Goal: Task Accomplishment & Management: Use online tool/utility

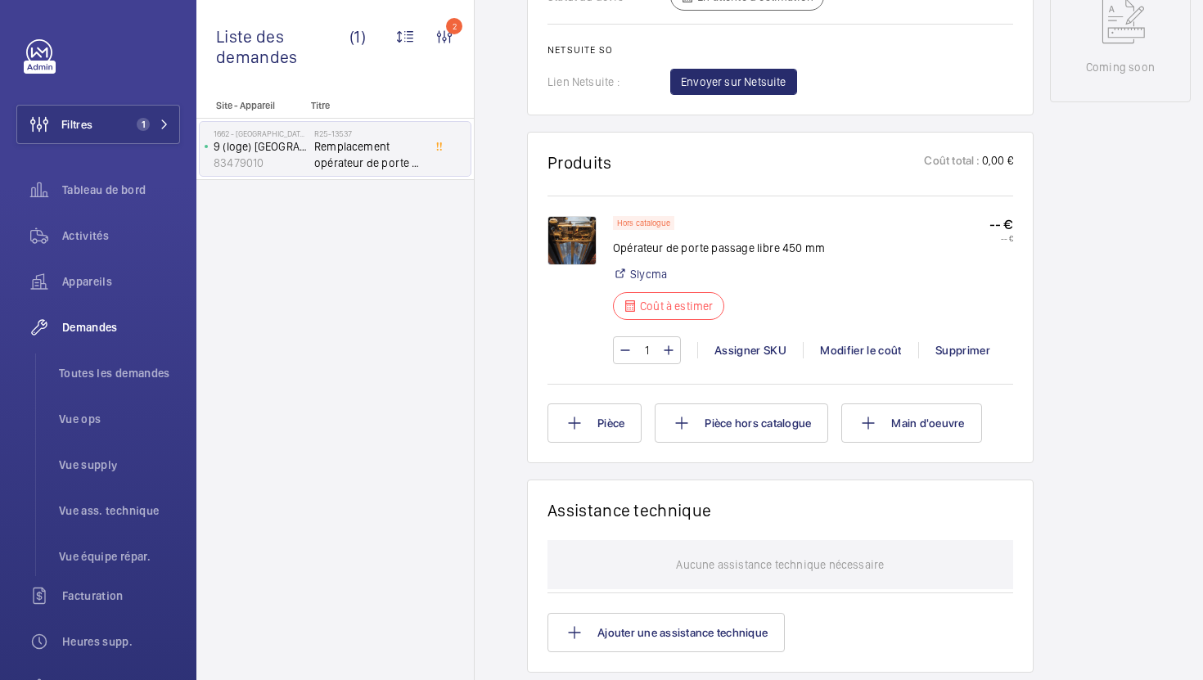
scroll to position [904, 0]
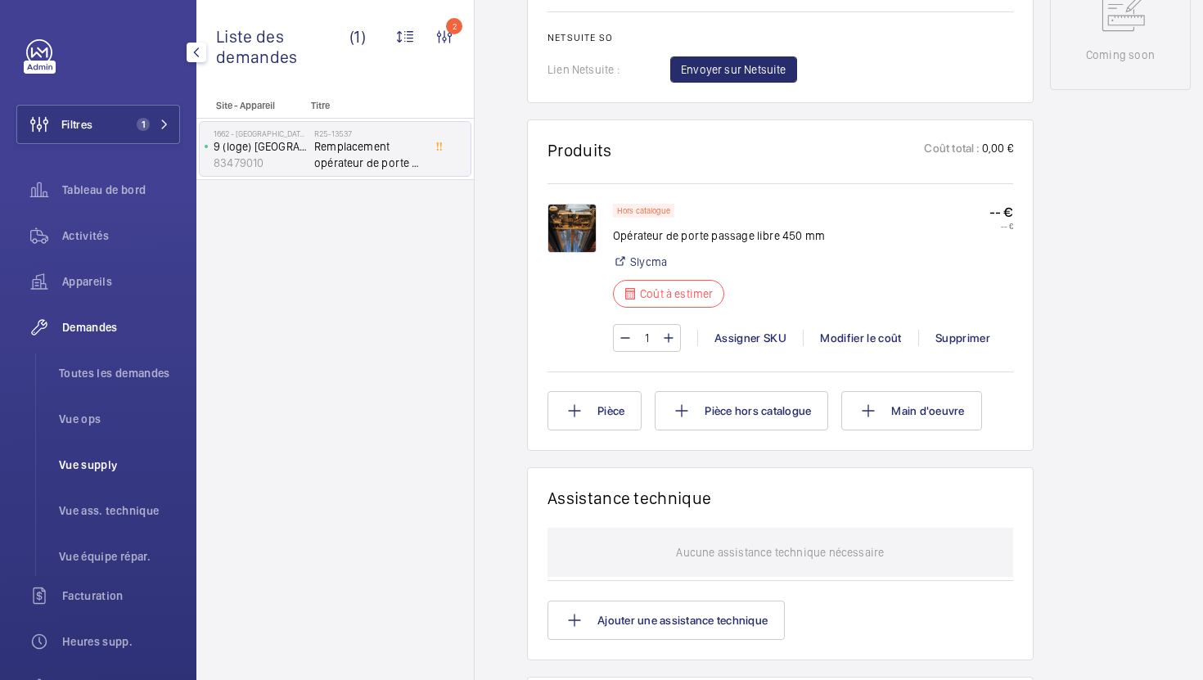
click at [103, 464] on span "Vue supply" at bounding box center [119, 465] width 121 height 16
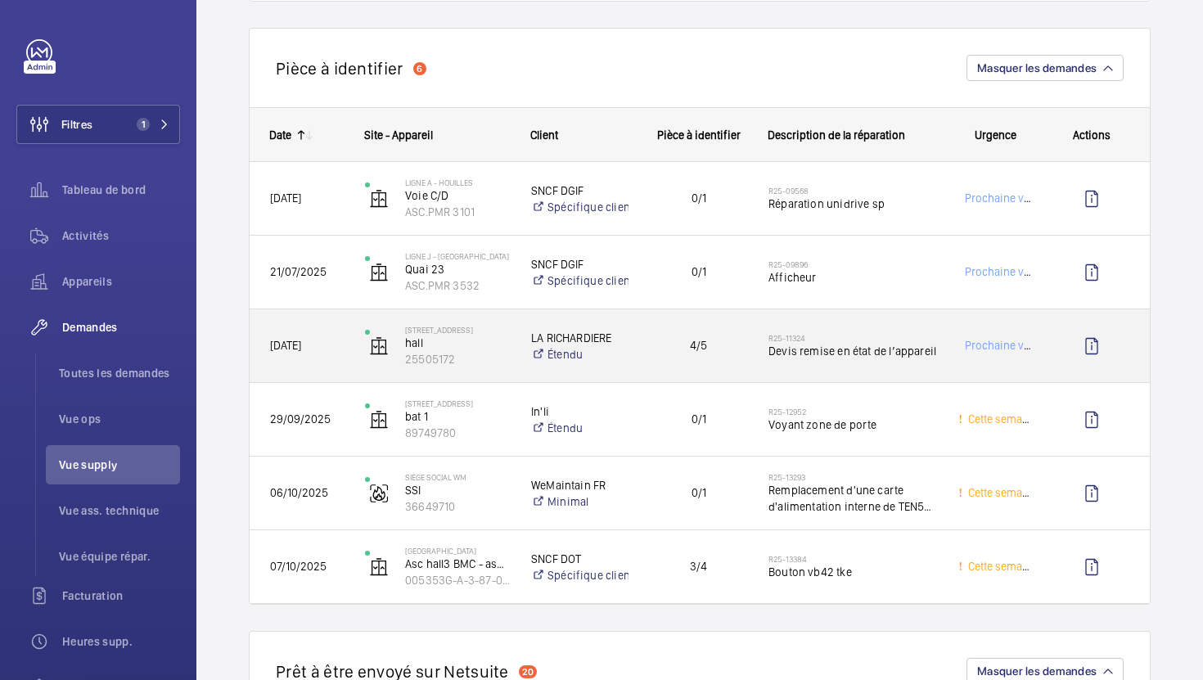
scroll to position [265, 0]
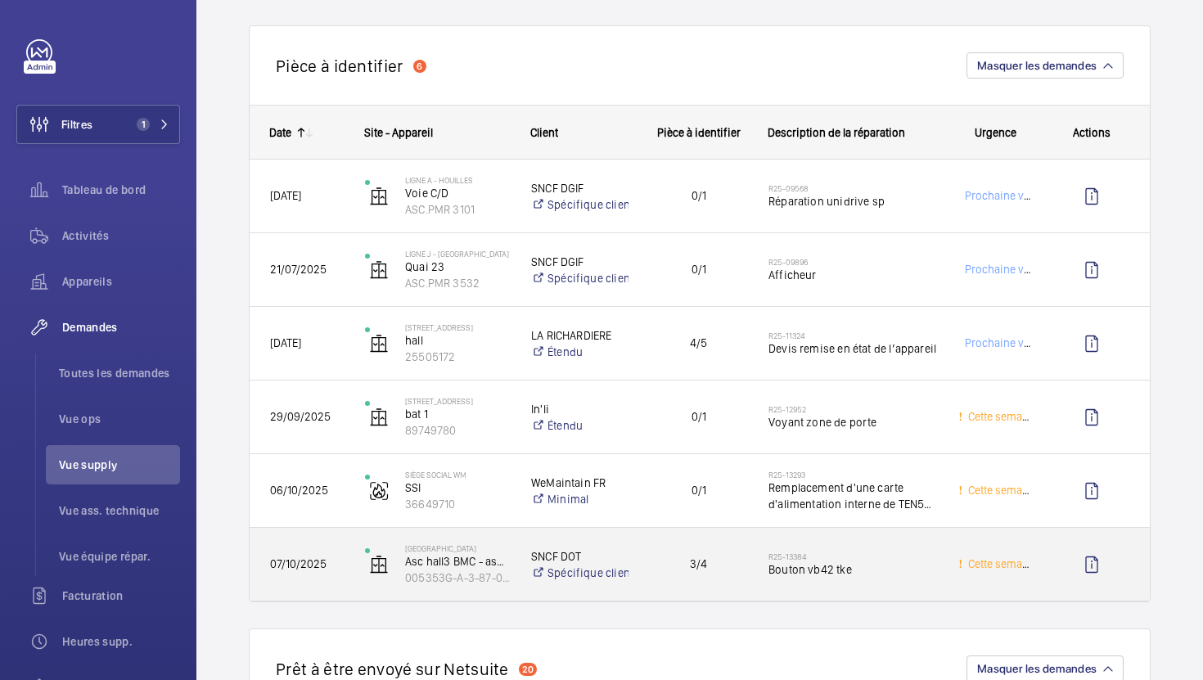
click at [850, 584] on div "R25-13384 Bouton vb42 tke" at bounding box center [853, 564] width 169 height 47
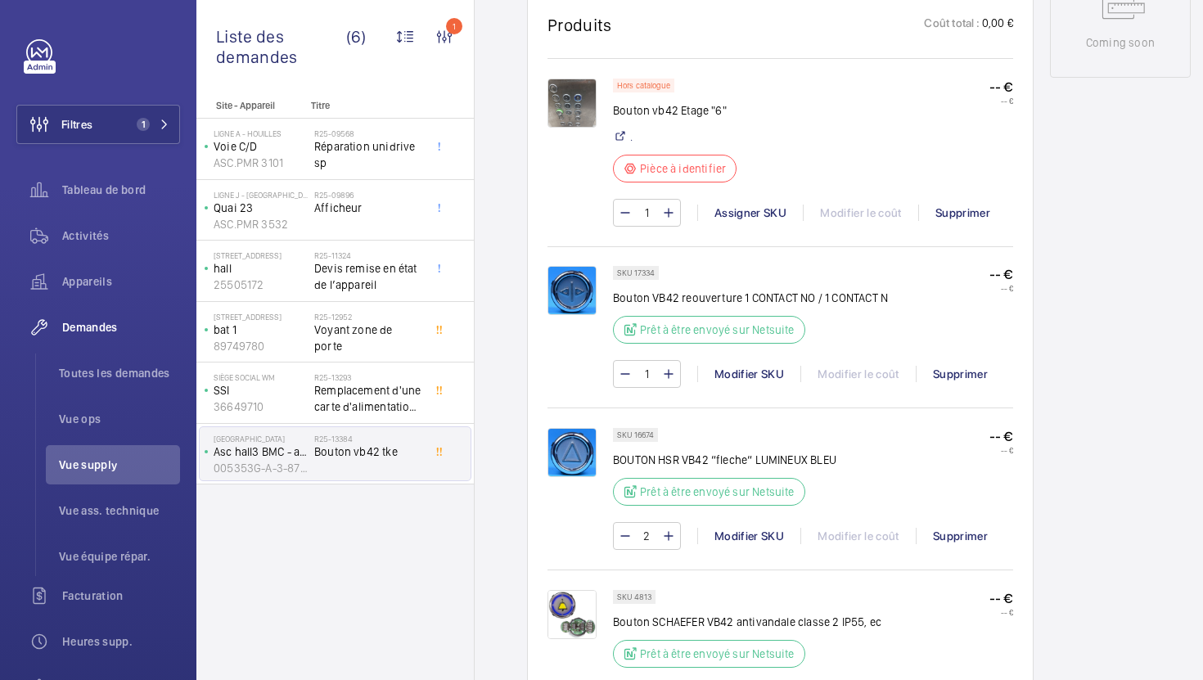
scroll to position [884, 0]
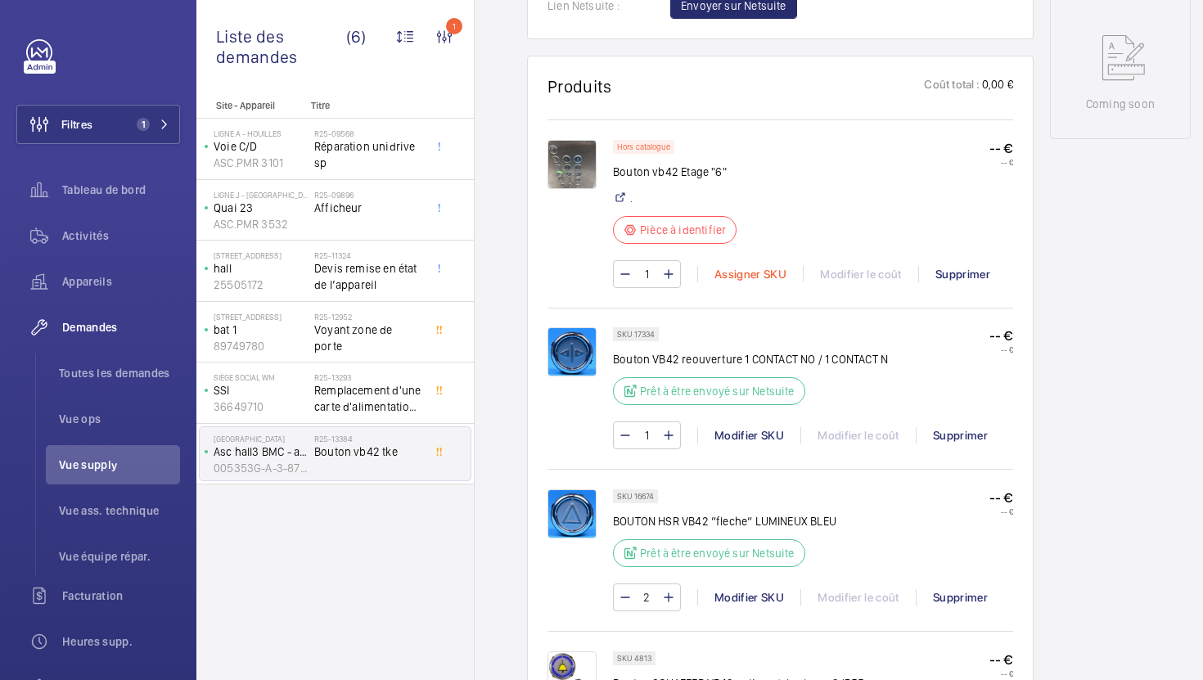
click at [759, 279] on div "Assigner SKU" at bounding box center [750, 274] width 106 height 16
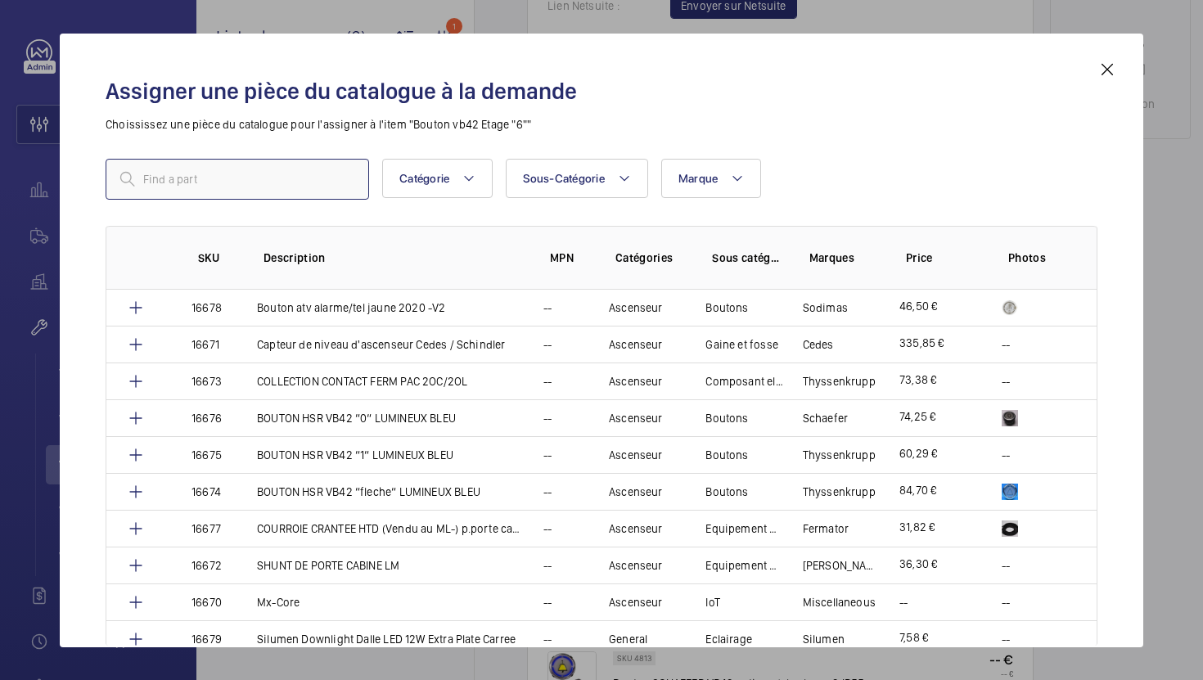
click at [251, 179] on input "text" at bounding box center [238, 179] width 264 height 41
paste input "1010521"
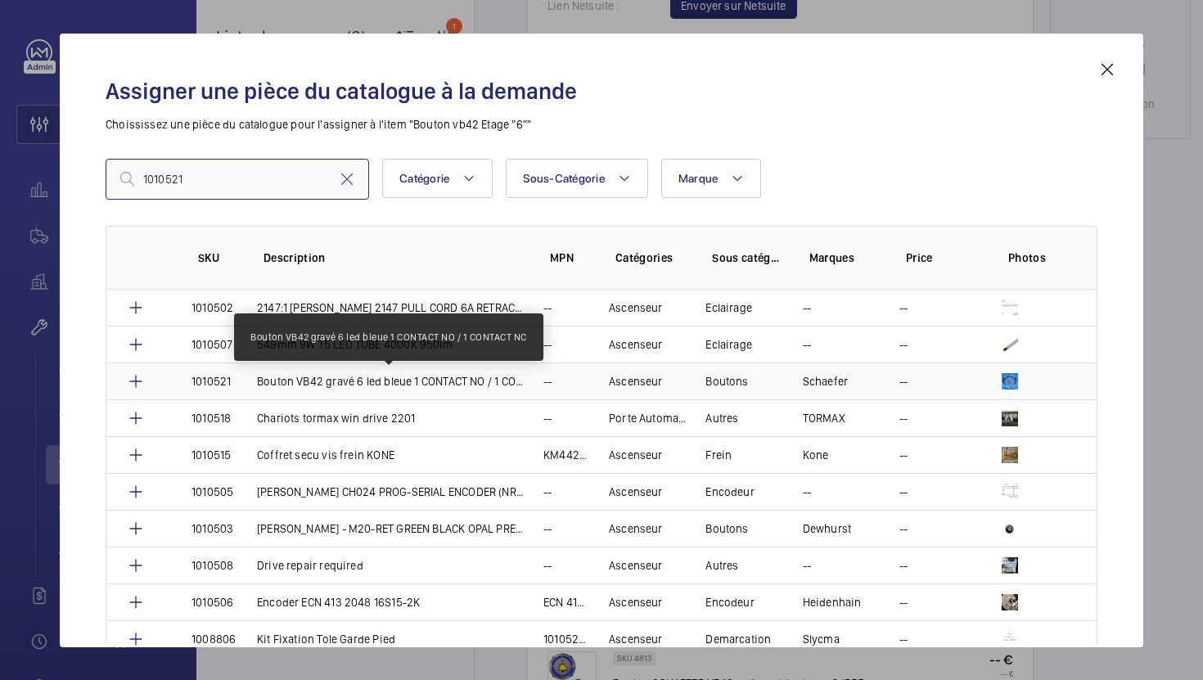
type input "1010521"
click at [448, 384] on p "Bouton VB42 gravé 6 led bleue 1 CONTACT NO / 1 CONTACT NC" at bounding box center [390, 381] width 267 height 16
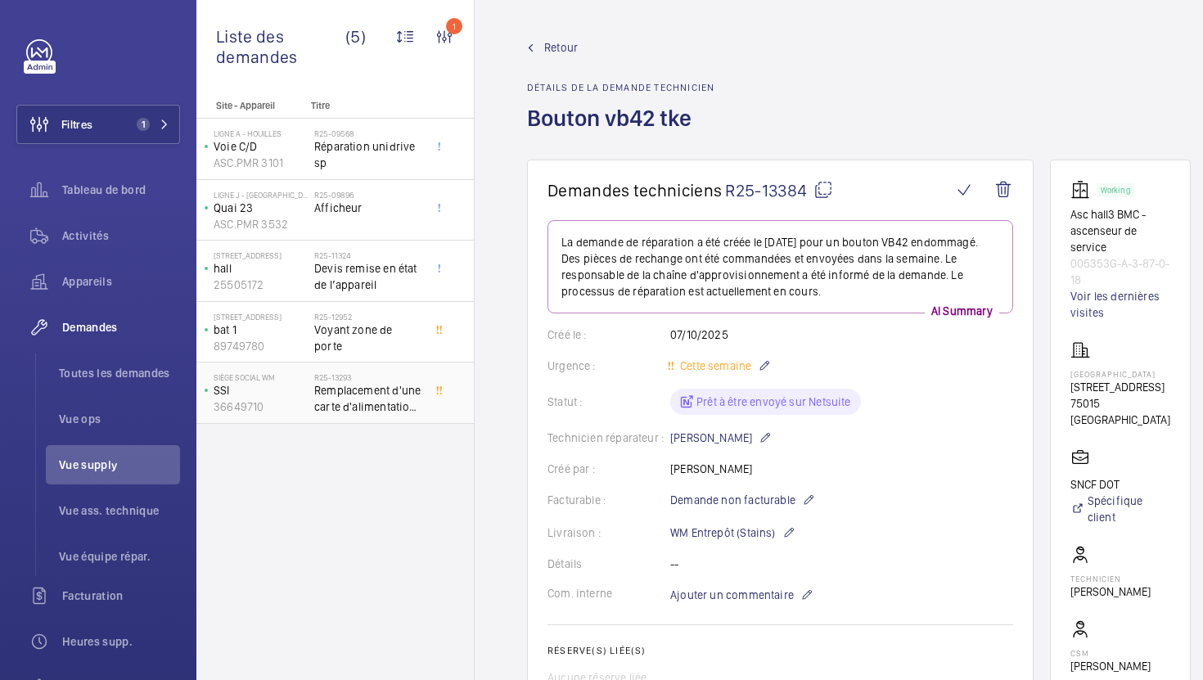
click at [385, 409] on span "Remplacement d'une carte d'alimentation interne de TEN5 CMSI" at bounding box center [368, 398] width 108 height 33
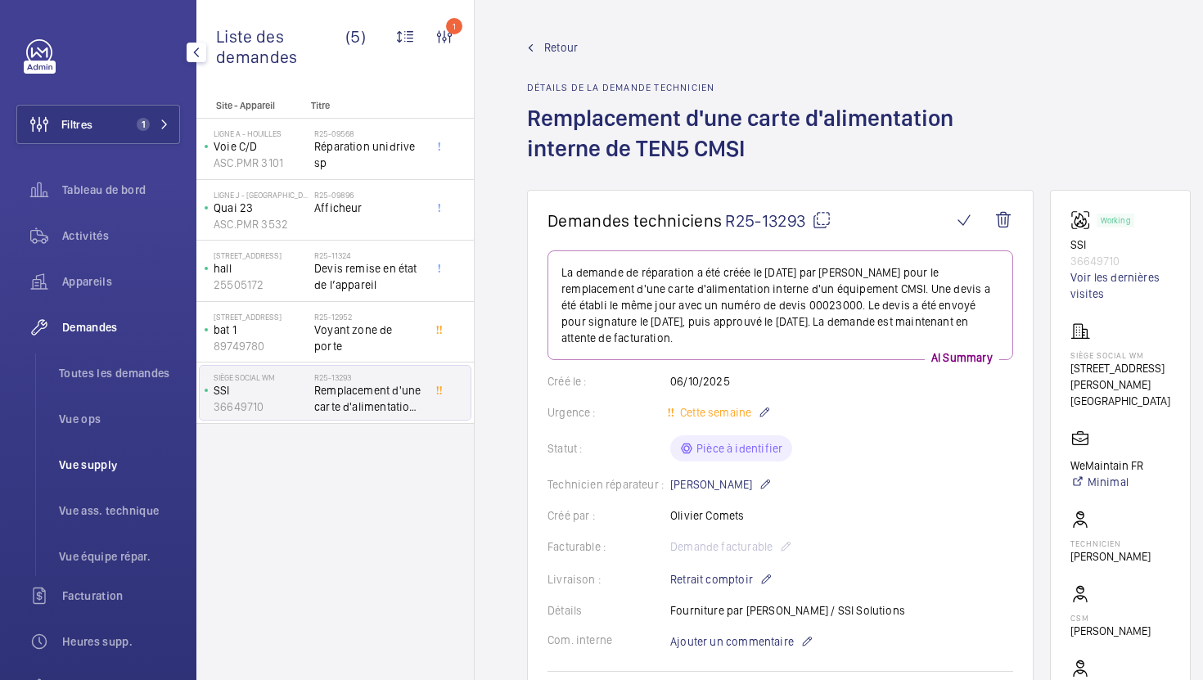
click at [83, 468] on span "Vue supply" at bounding box center [119, 465] width 121 height 16
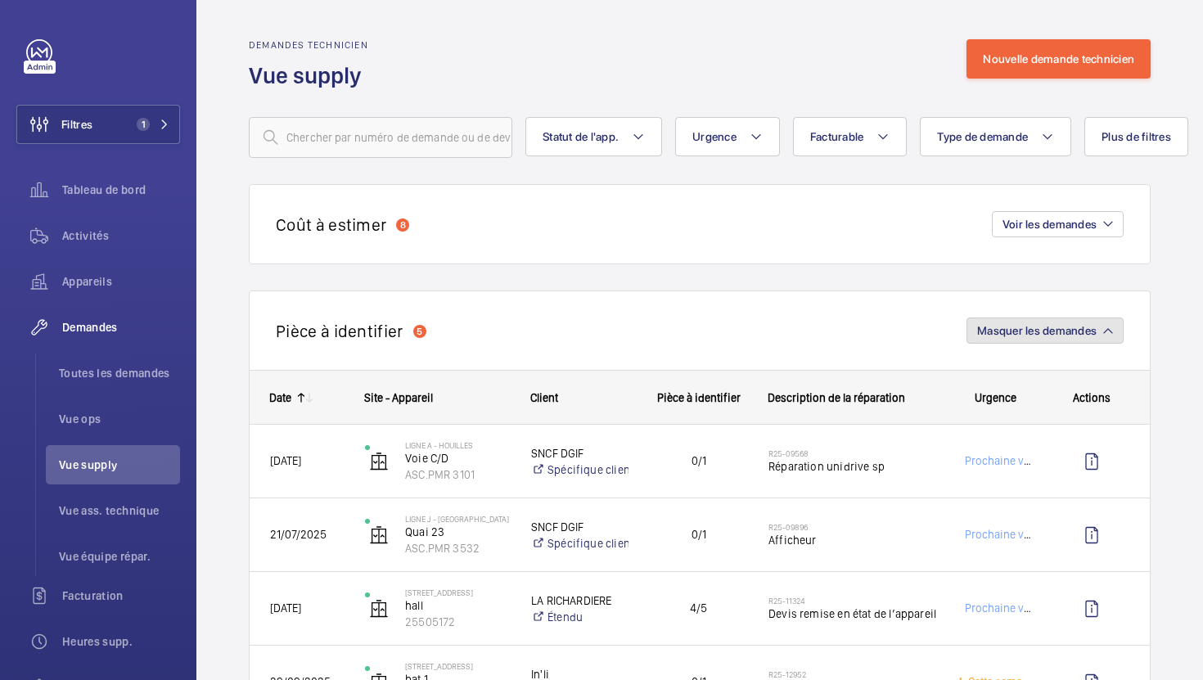
click at [1027, 327] on span "Masquer les demandes" at bounding box center [1037, 330] width 120 height 13
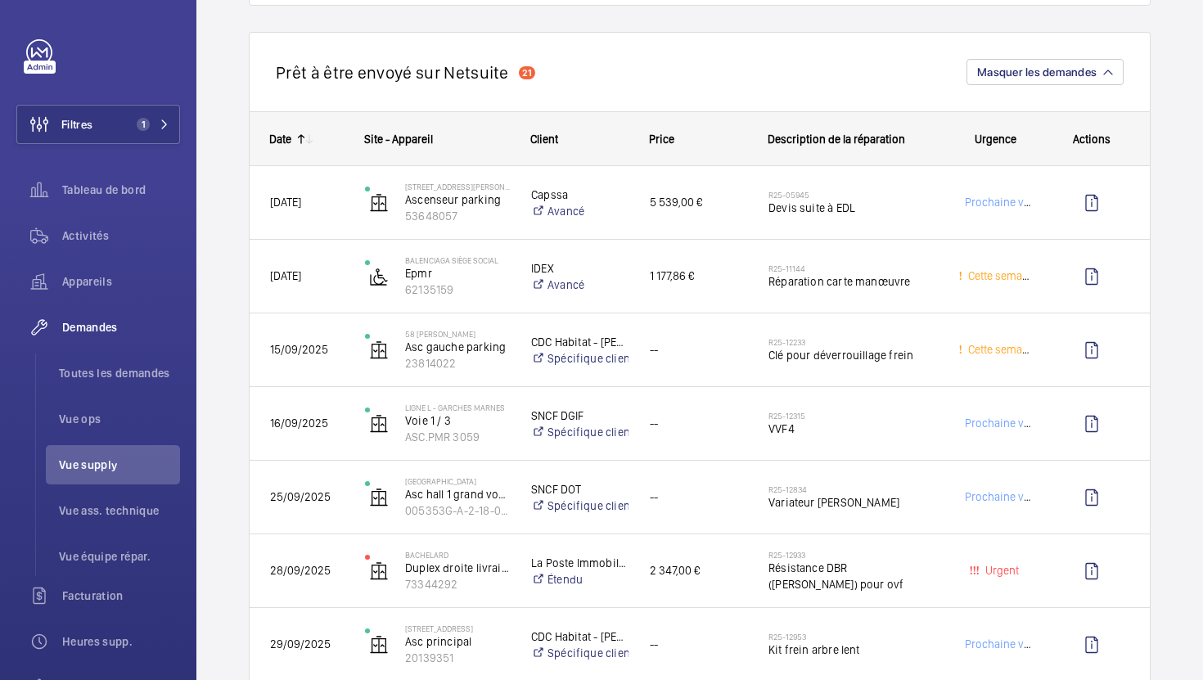
scroll to position [386, 0]
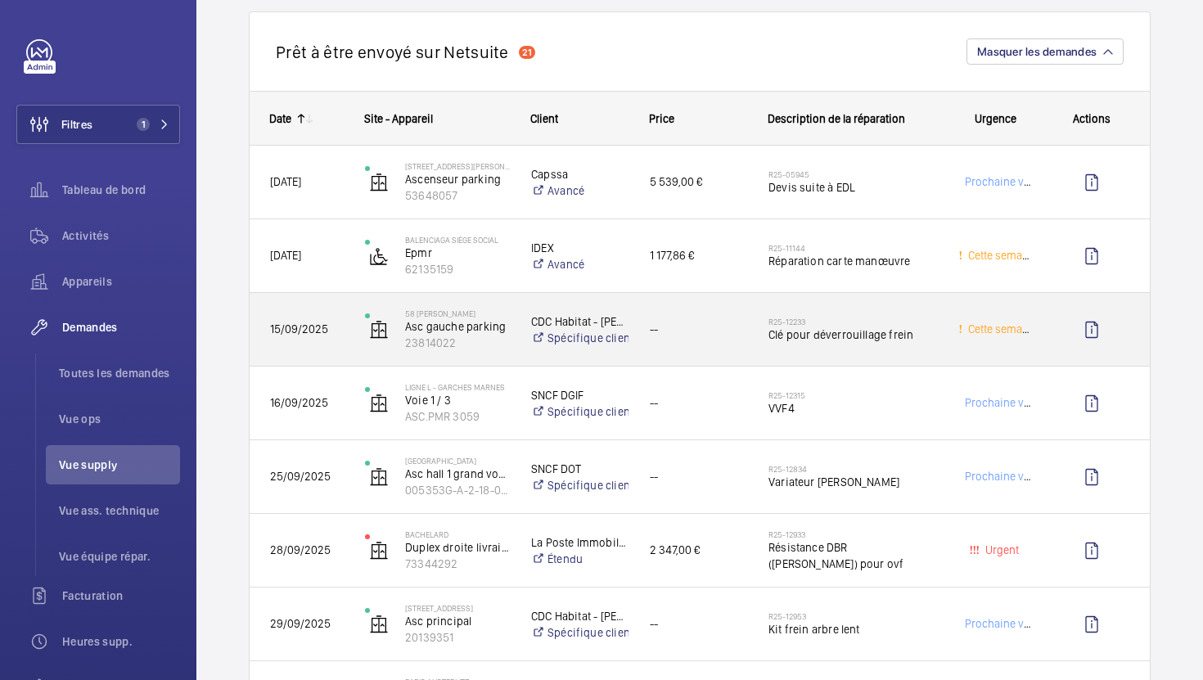
click at [729, 343] on div "--" at bounding box center [688, 330] width 117 height 52
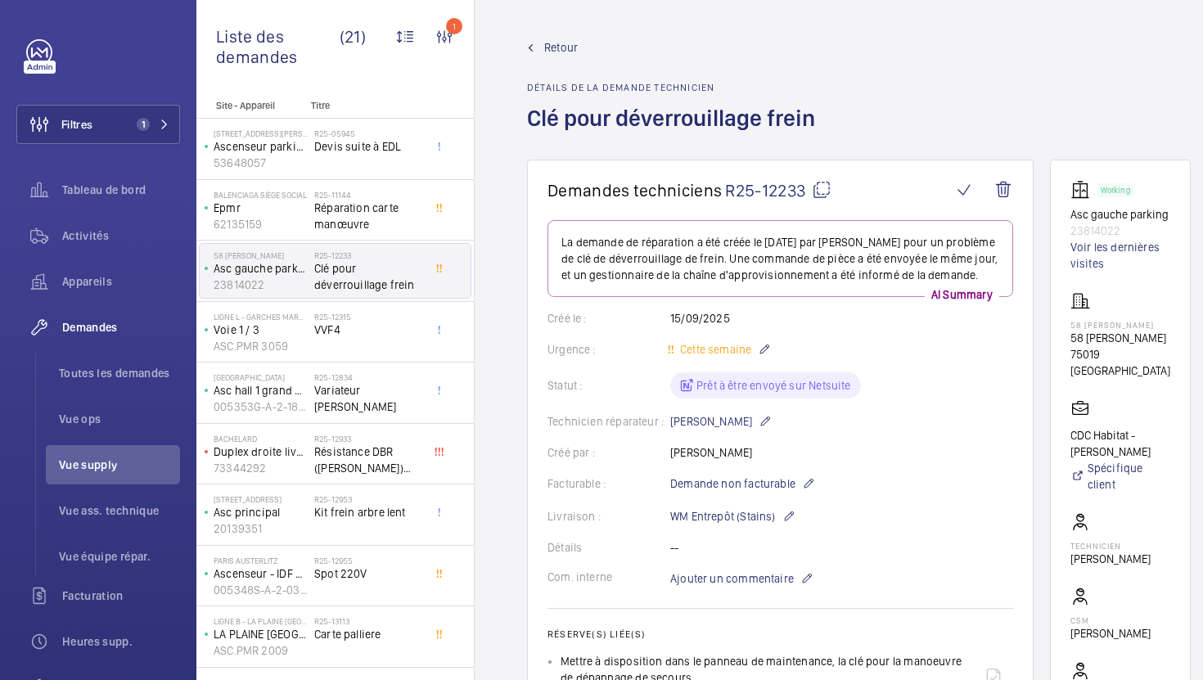
click at [372, 341] on div "R25-12315 VVF4" at bounding box center [368, 335] width 108 height 47
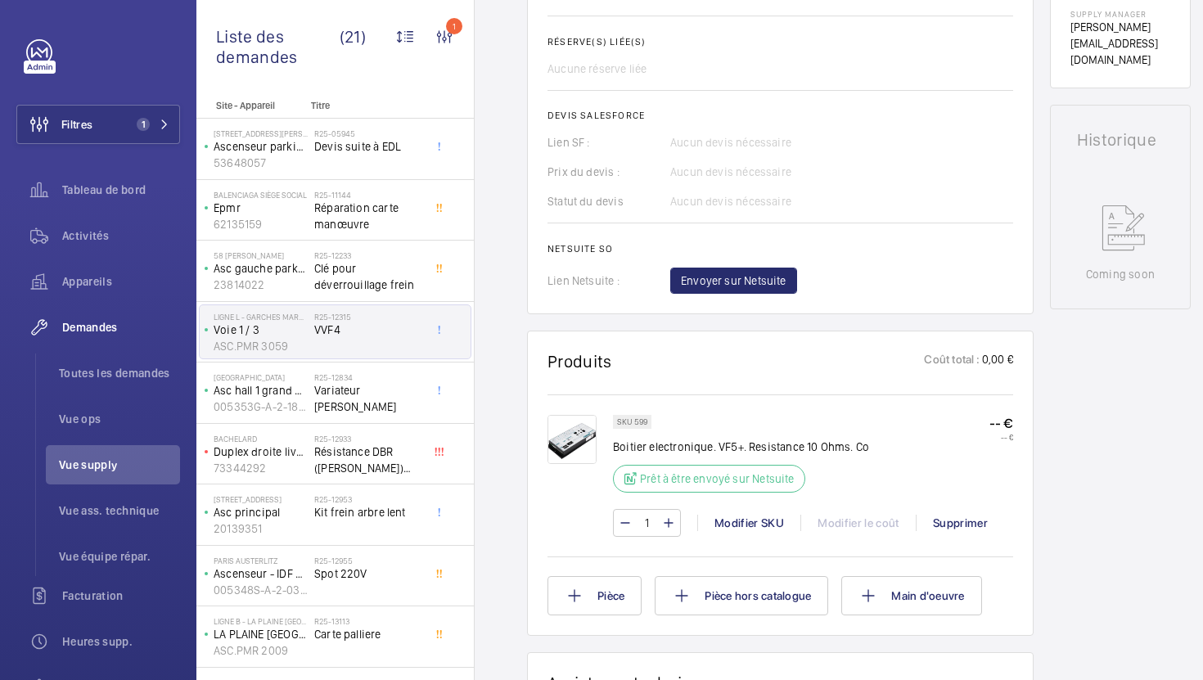
scroll to position [665, 0]
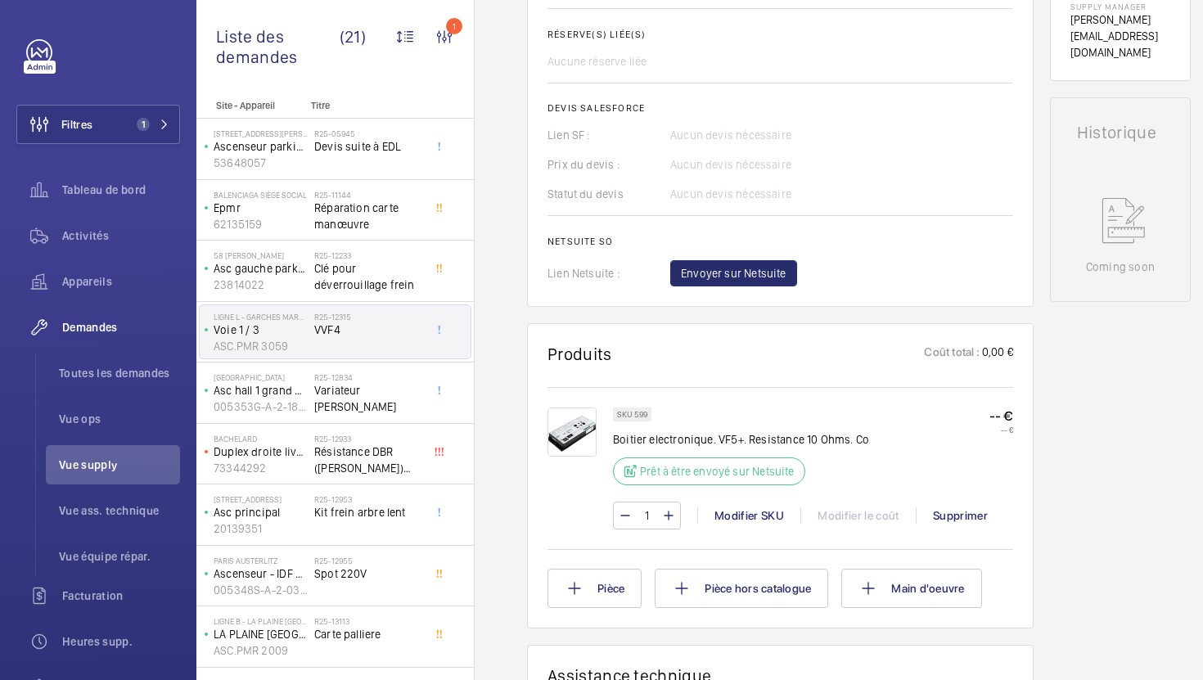
click at [584, 435] on img at bounding box center [572, 432] width 49 height 49
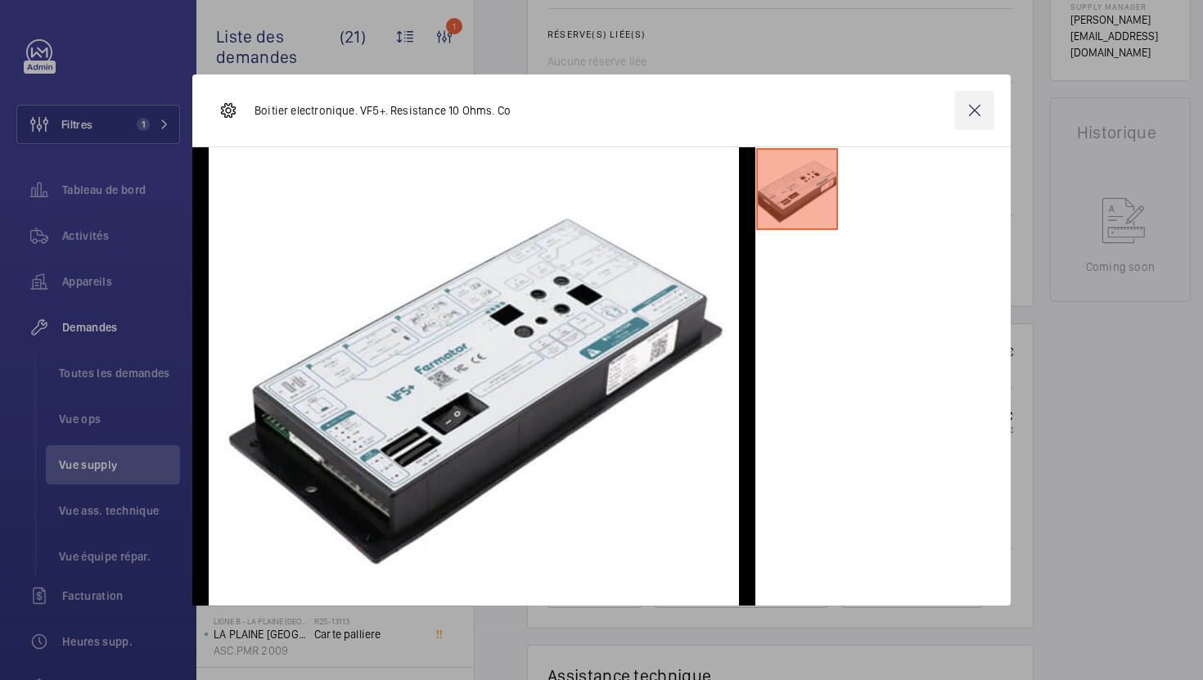
click at [974, 115] on wm-front-icon-button at bounding box center [974, 110] width 39 height 39
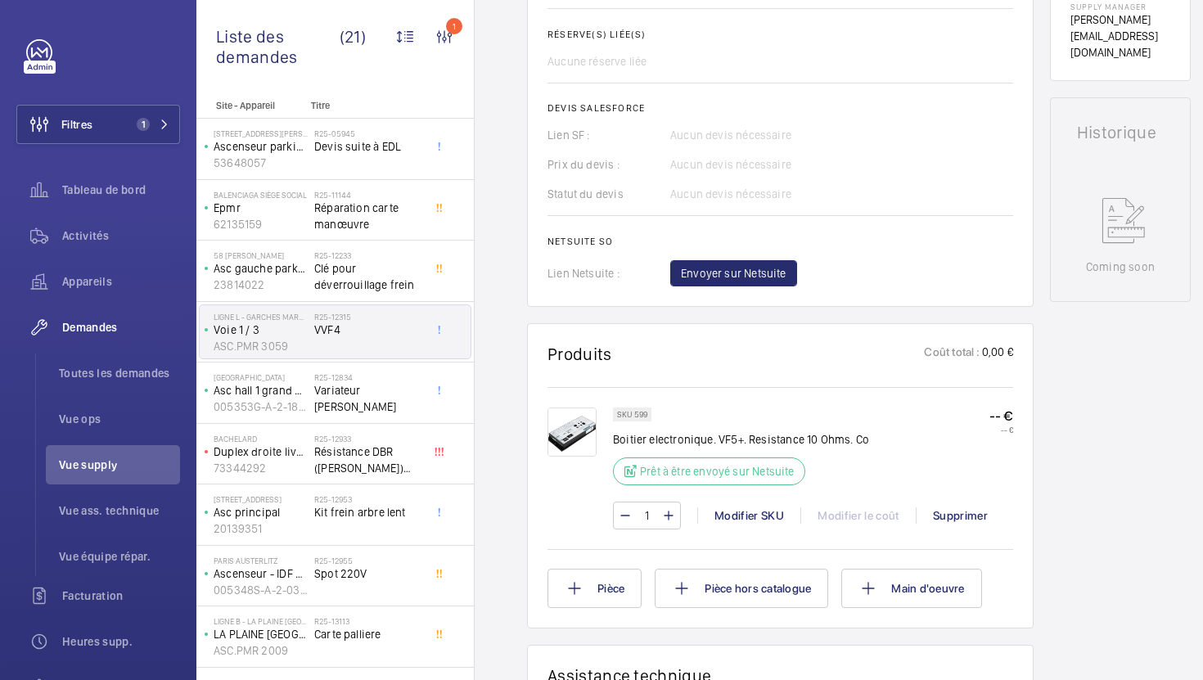
click at [398, 410] on div "R25-12834 [PERSON_NAME] [PERSON_NAME]" at bounding box center [368, 395] width 108 height 47
click at [402, 408] on div "R25-12834 [PERSON_NAME] [PERSON_NAME]" at bounding box center [368, 395] width 108 height 47
click at [400, 409] on div "R25-12834 [PERSON_NAME] [PERSON_NAME]" at bounding box center [368, 395] width 108 height 47
click at [370, 402] on div "R25-12834 [PERSON_NAME] [PERSON_NAME]" at bounding box center [368, 395] width 108 height 47
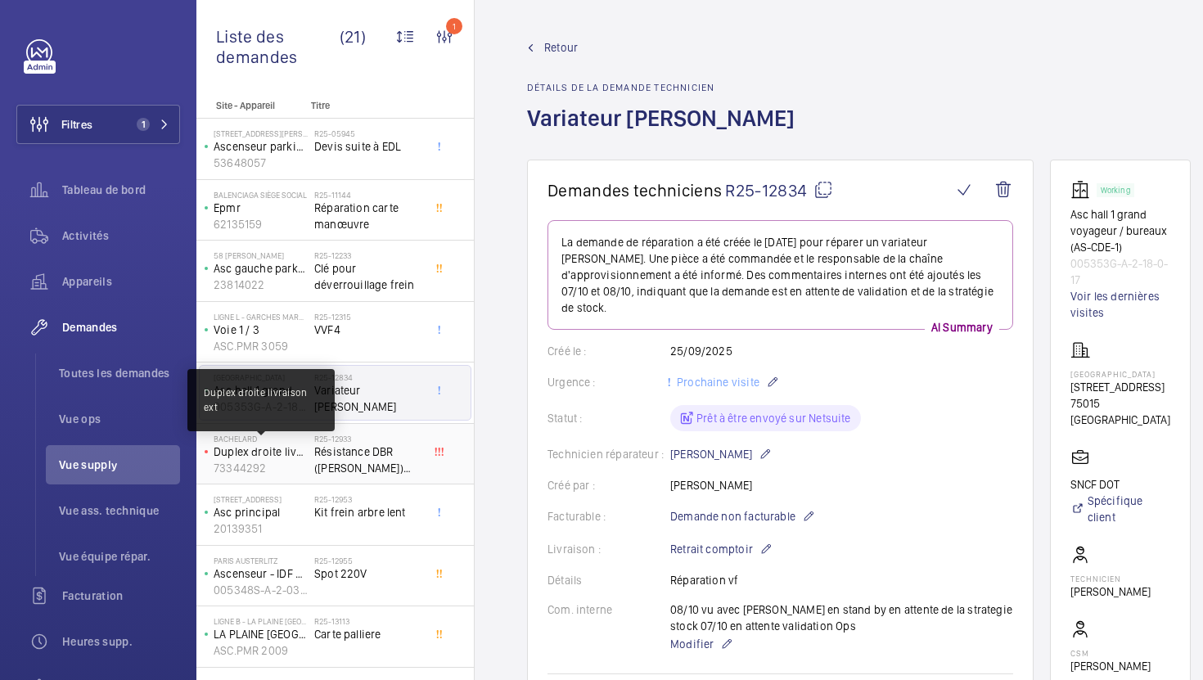
scroll to position [61, 0]
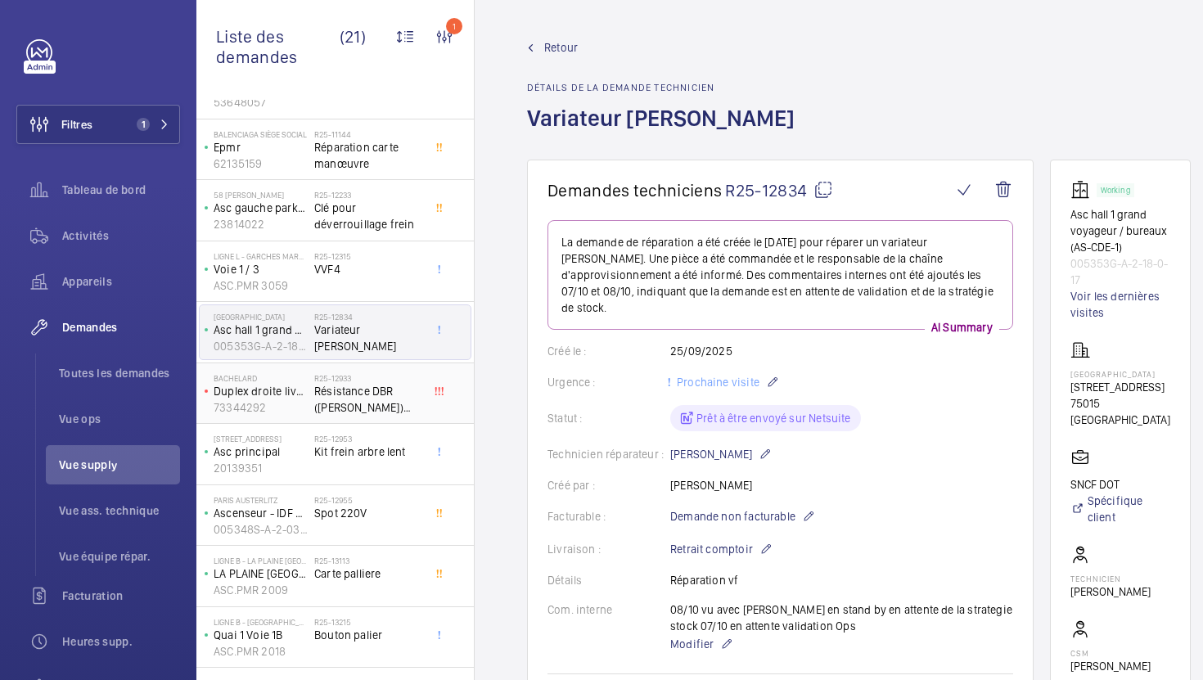
click at [393, 409] on span "Résistance DBR ([PERSON_NAME]) pour ovf" at bounding box center [368, 399] width 108 height 33
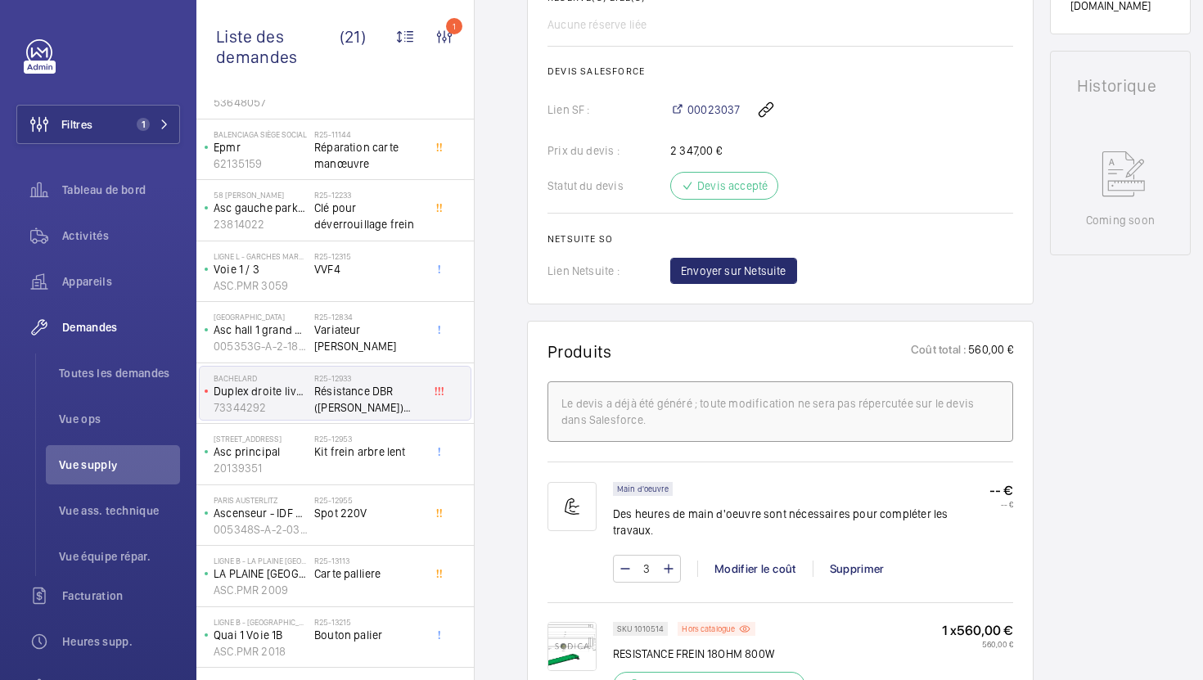
scroll to position [654, 0]
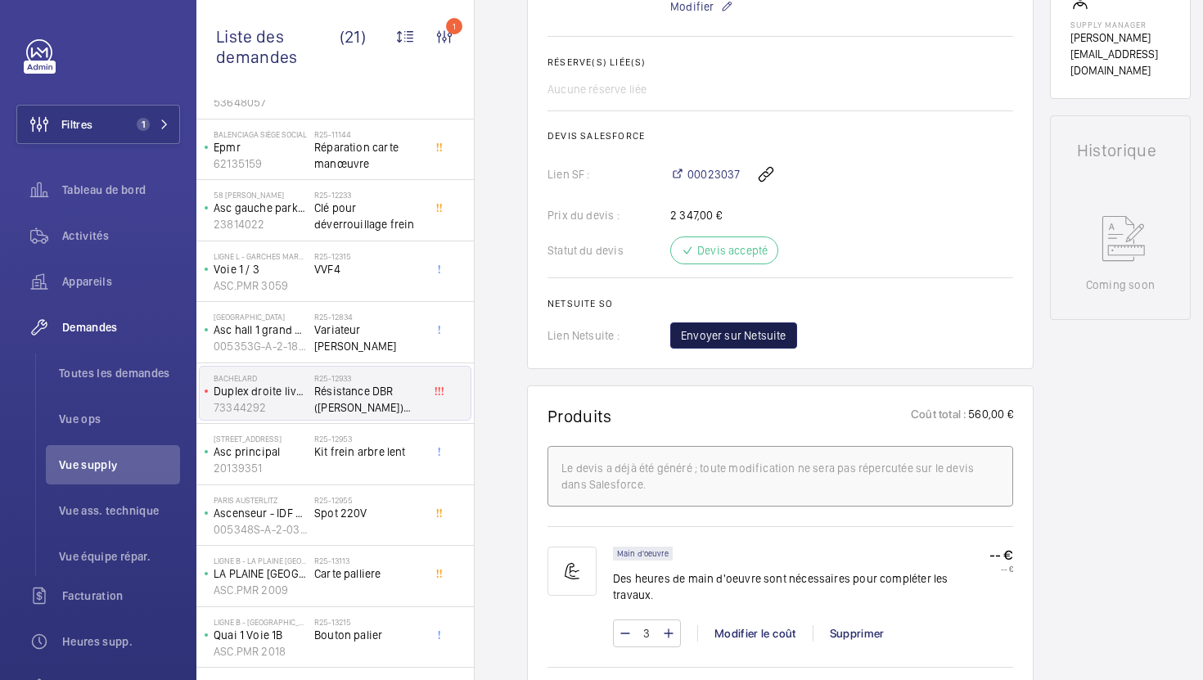
click at [753, 343] on span "Envoyer sur Netsuite" at bounding box center [734, 335] width 106 height 16
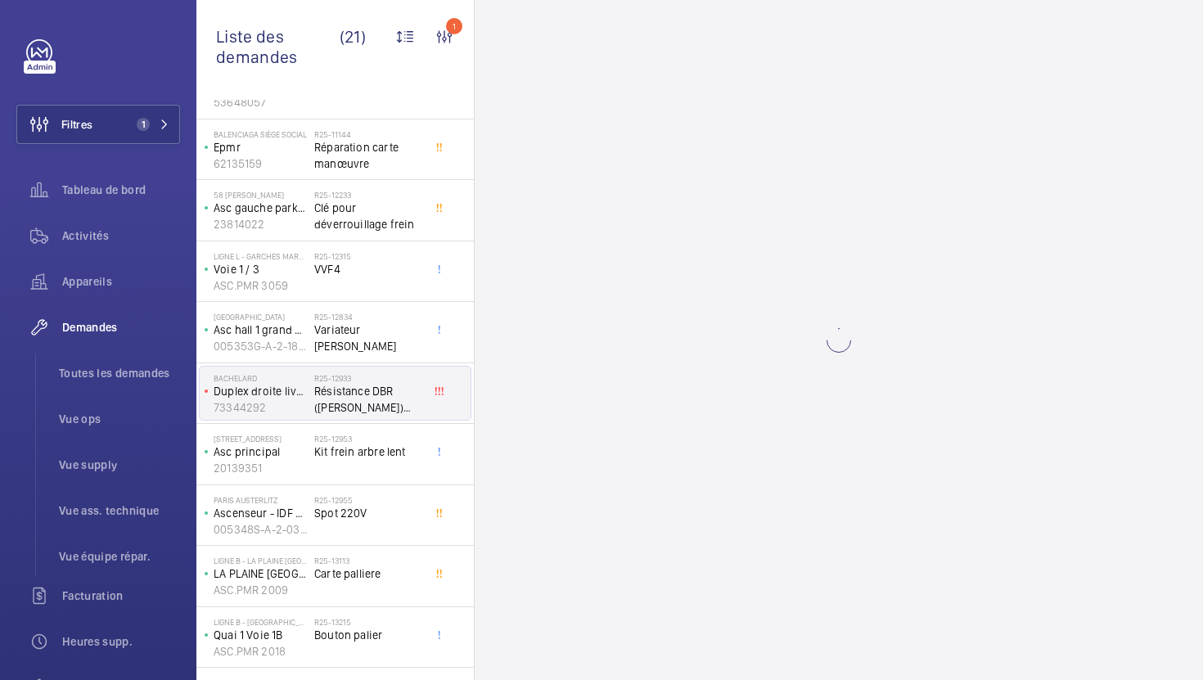
scroll to position [0, 0]
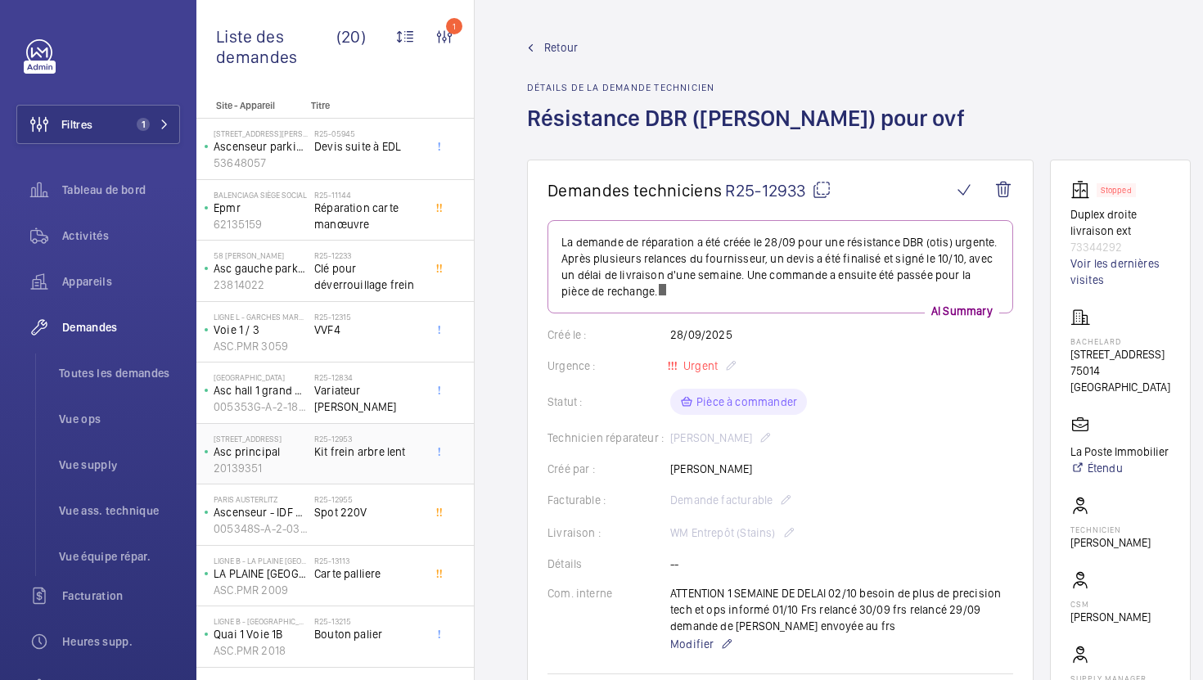
click at [384, 465] on div "R25-12953 Kit frein arbre lent" at bounding box center [368, 457] width 108 height 47
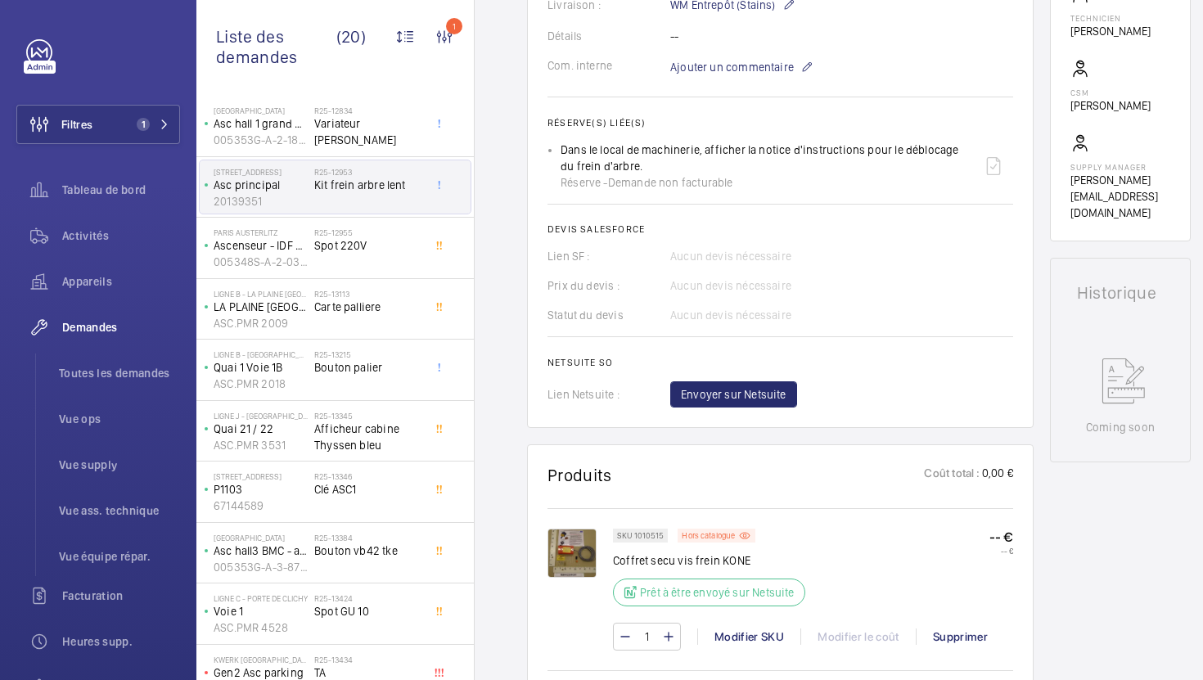
scroll to position [533, 0]
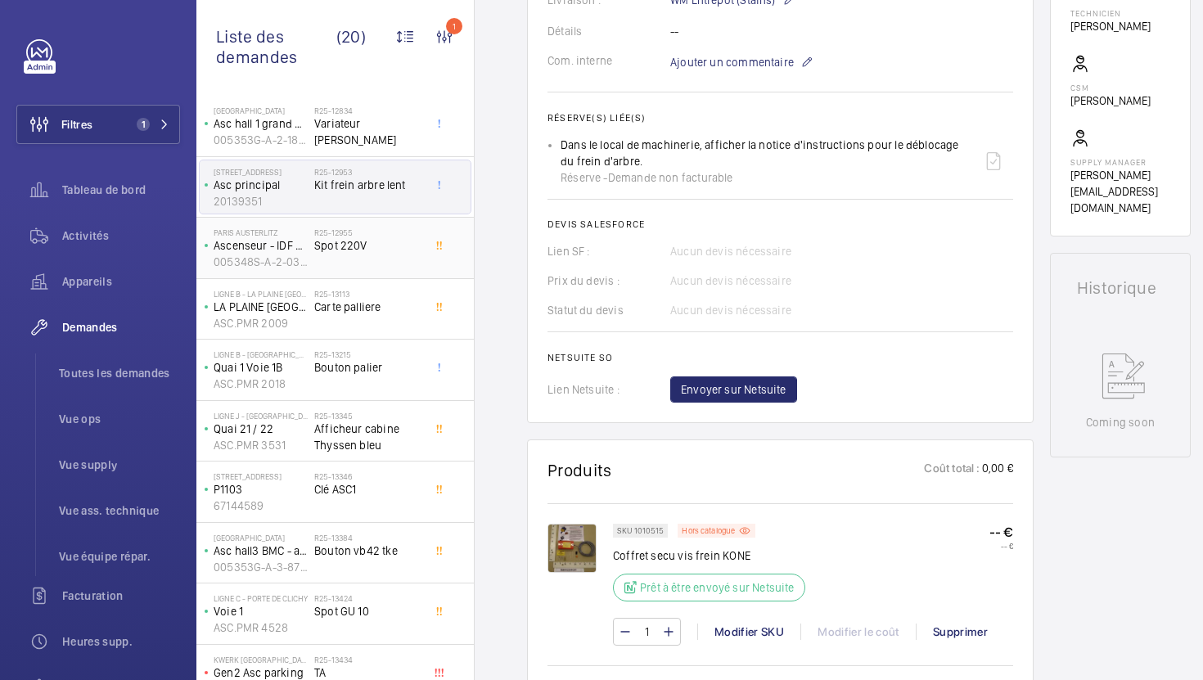
click at [404, 246] on span "Spot 220V" at bounding box center [368, 245] width 108 height 16
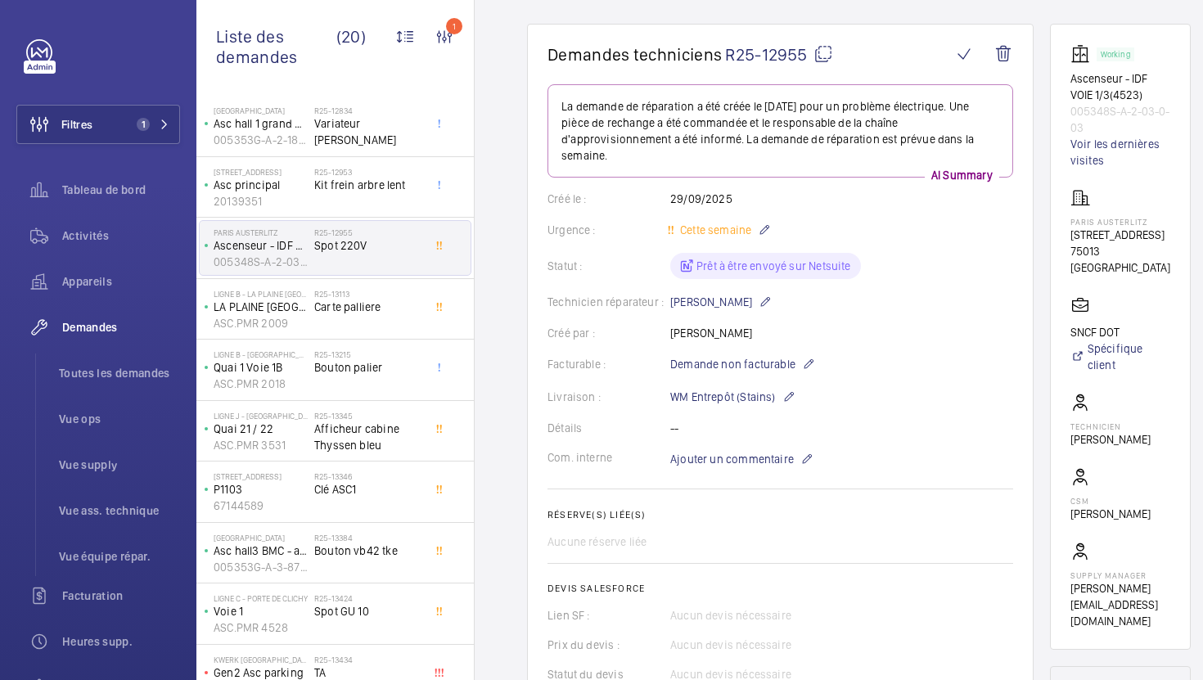
scroll to position [213, 0]
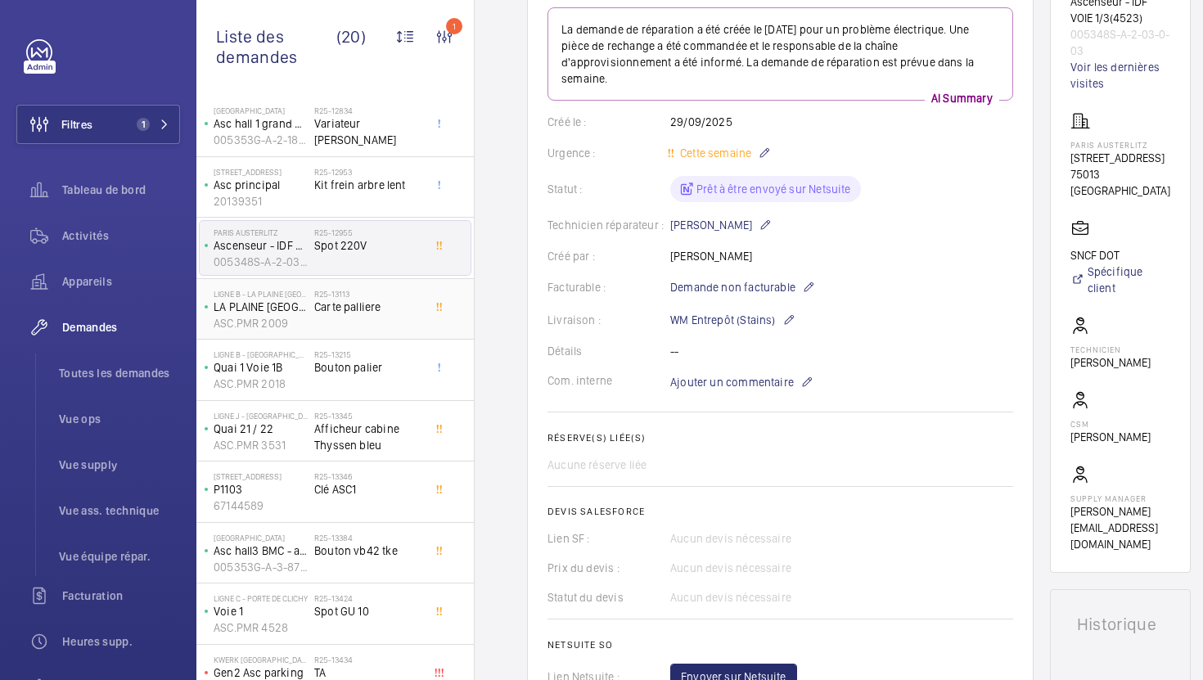
click at [418, 316] on div "R25-13113 Carte palliere" at bounding box center [368, 312] width 108 height 47
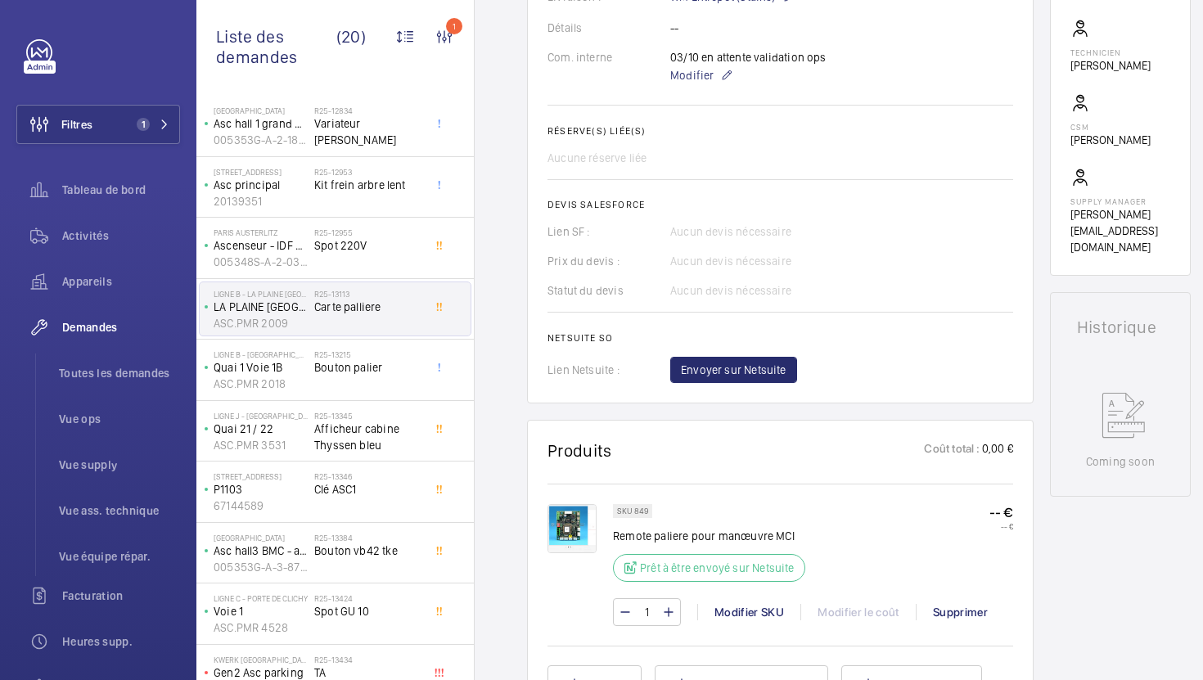
scroll to position [575, 0]
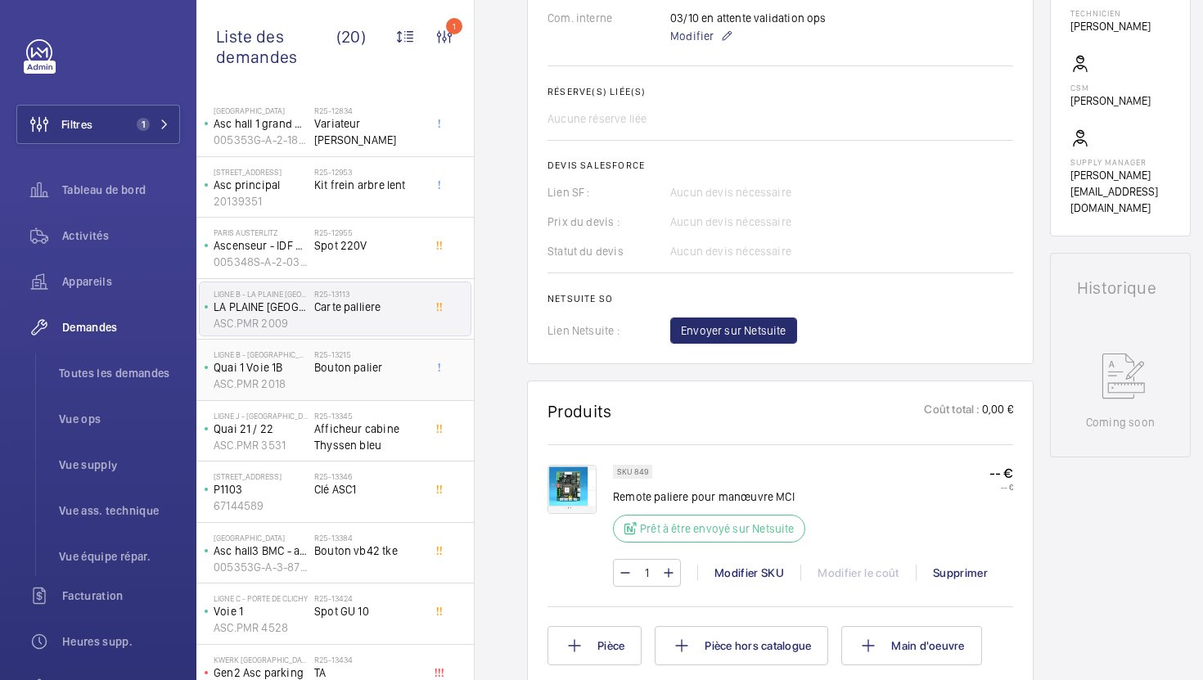
click at [379, 377] on div "R25-13215 Bouton palier" at bounding box center [368, 373] width 108 height 47
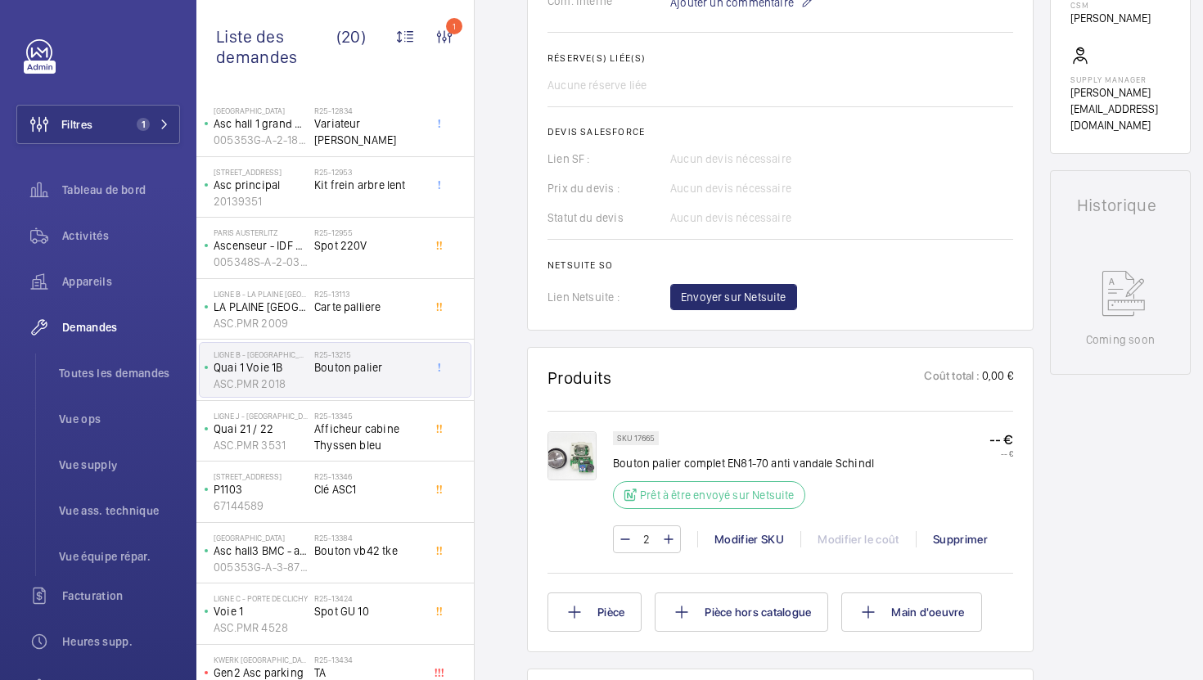
scroll to position [608, 0]
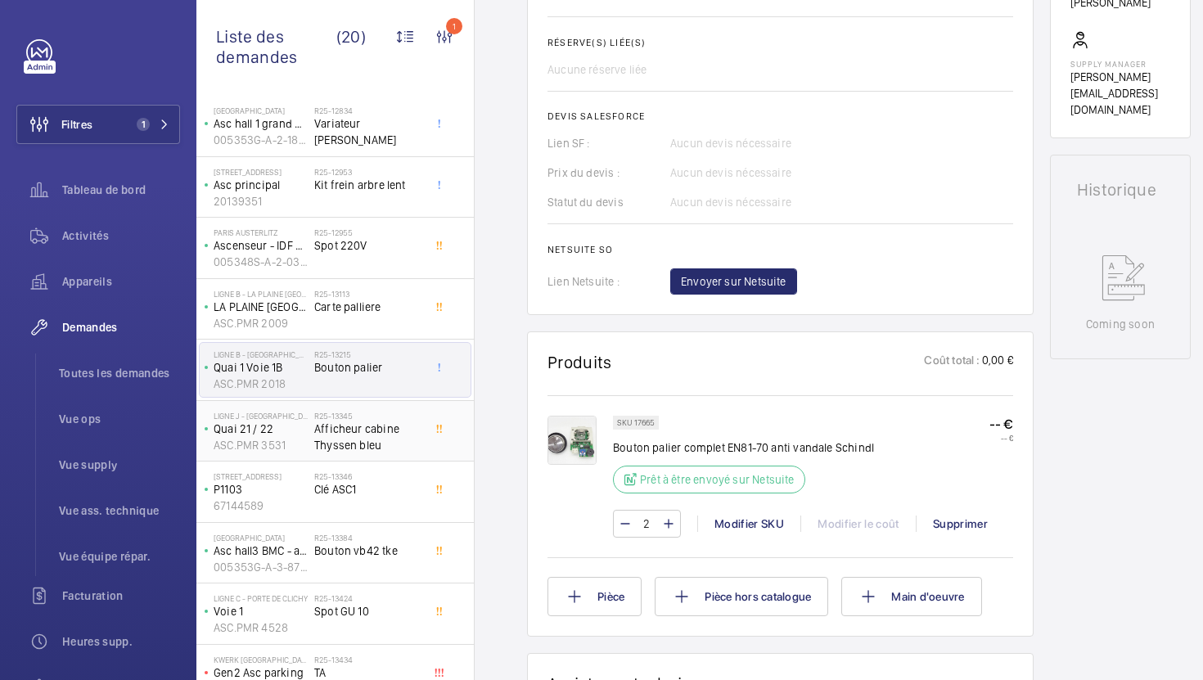
click at [404, 437] on span "Afficheur cabine Thyssen bleu" at bounding box center [368, 437] width 108 height 33
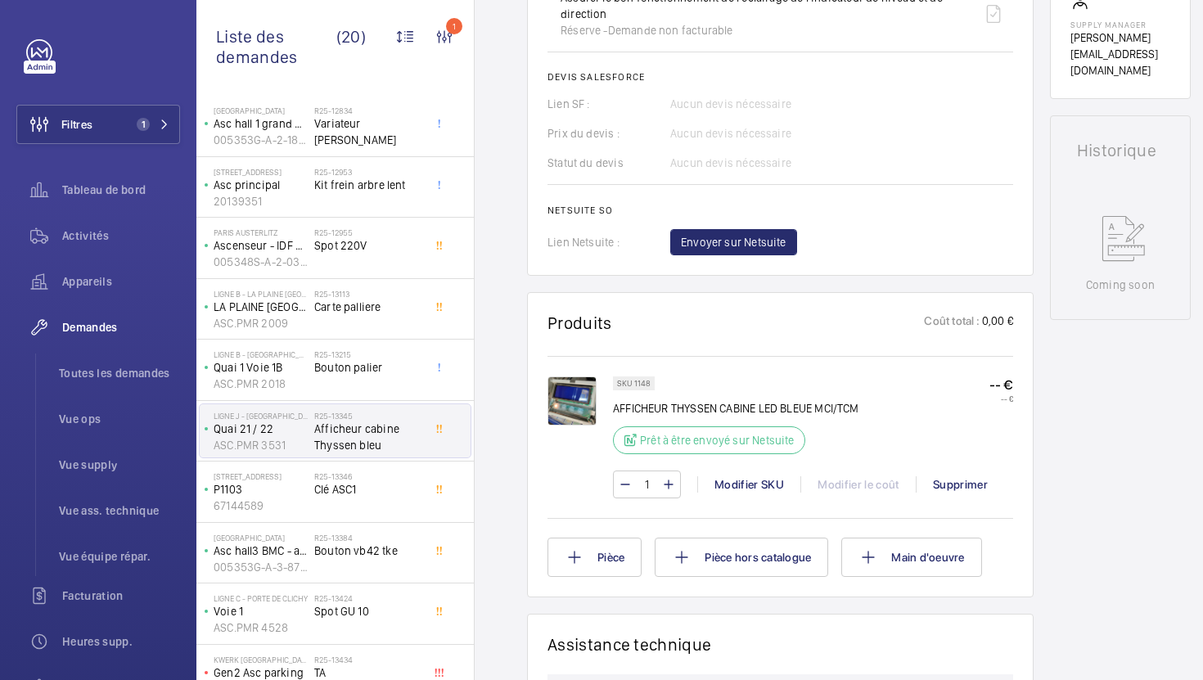
scroll to position [689, 0]
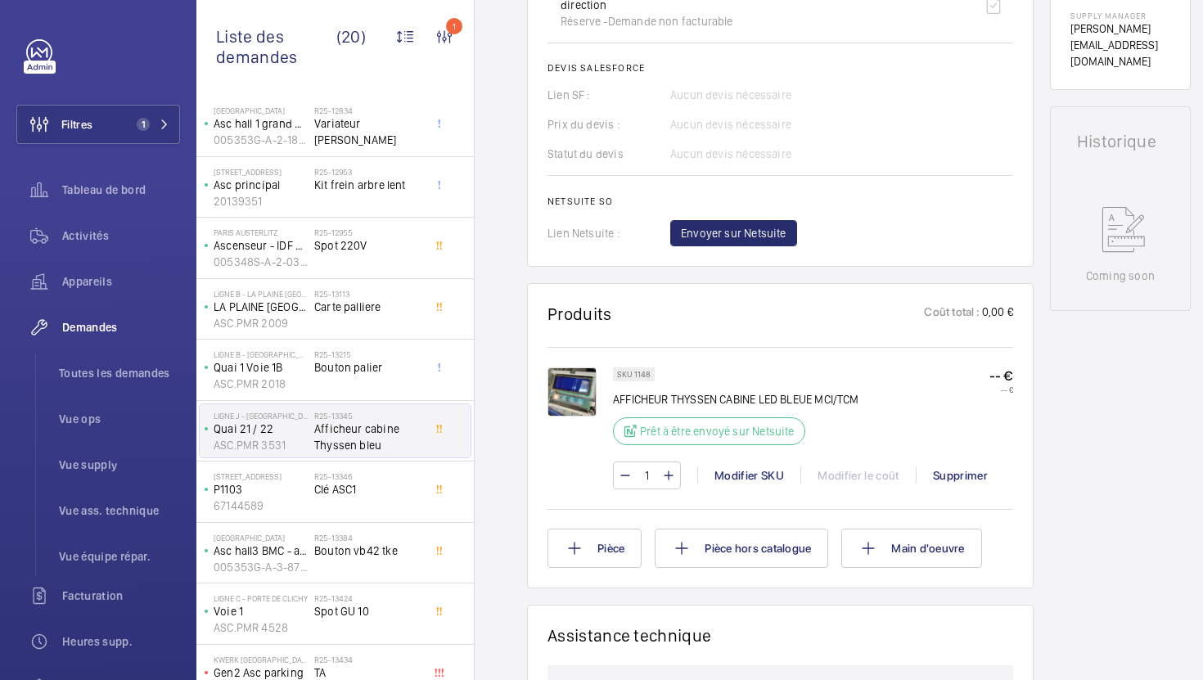
click at [642, 376] on p "SKU 1148" at bounding box center [634, 375] width 34 height 6
copy p "1148"
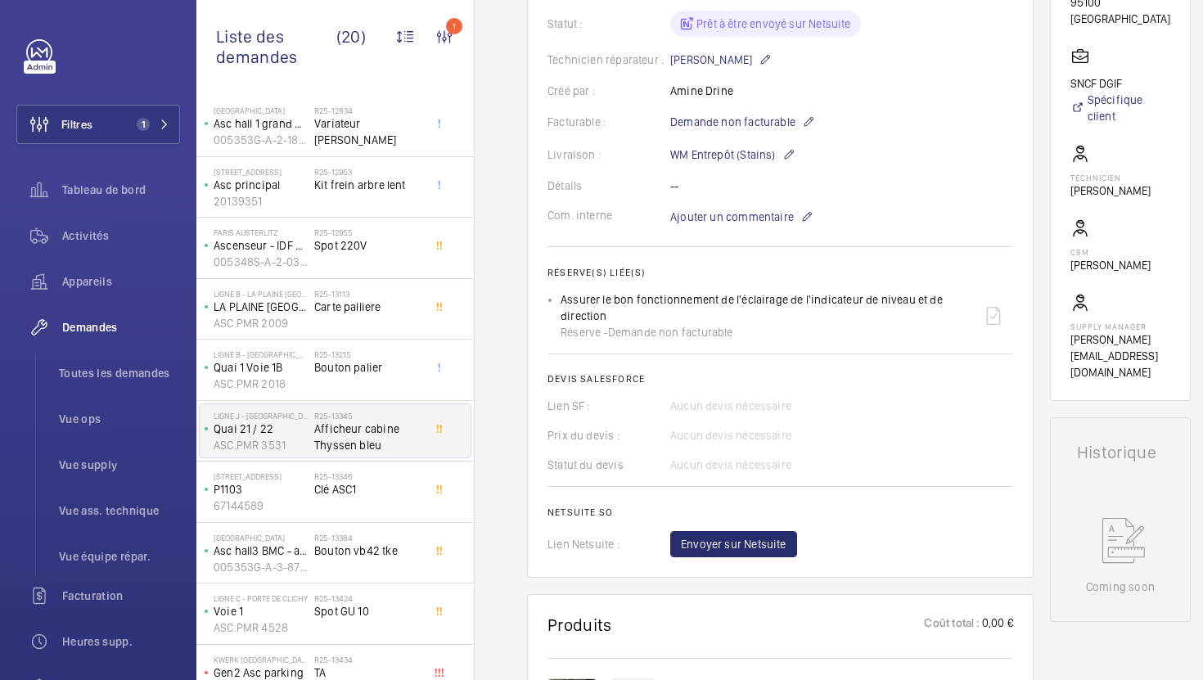
scroll to position [362, 0]
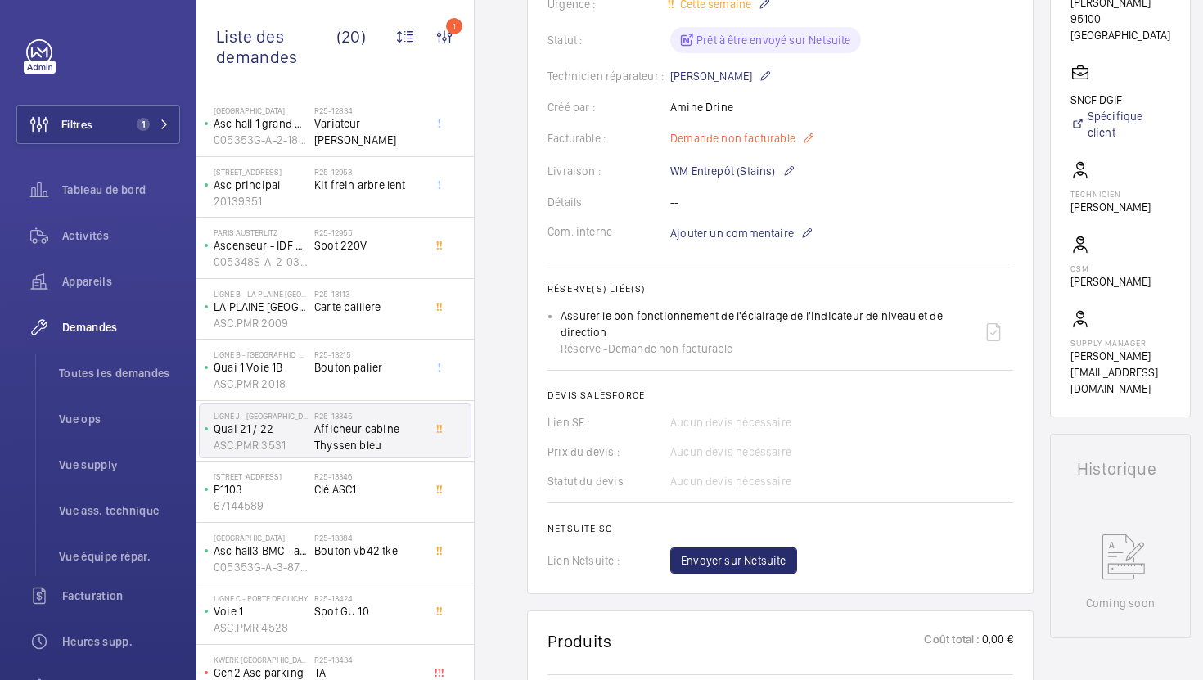
click at [745, 133] on span "Demande non facturable" at bounding box center [732, 138] width 125 height 16
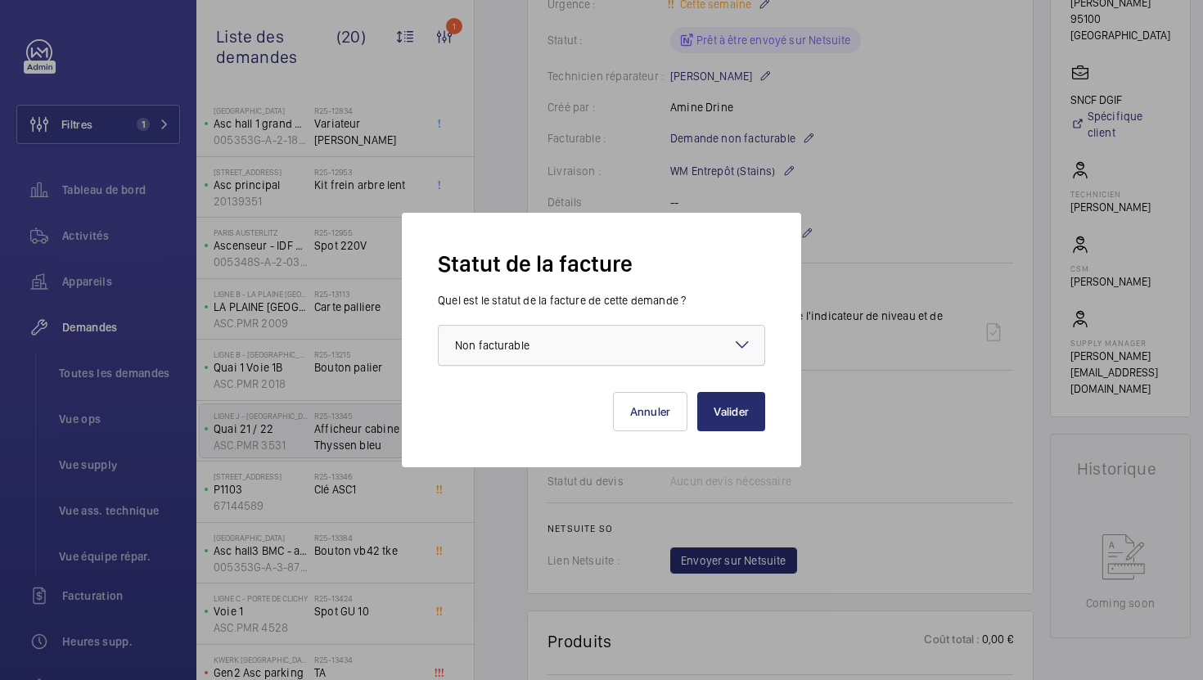
click at [634, 349] on div at bounding box center [602, 345] width 326 height 39
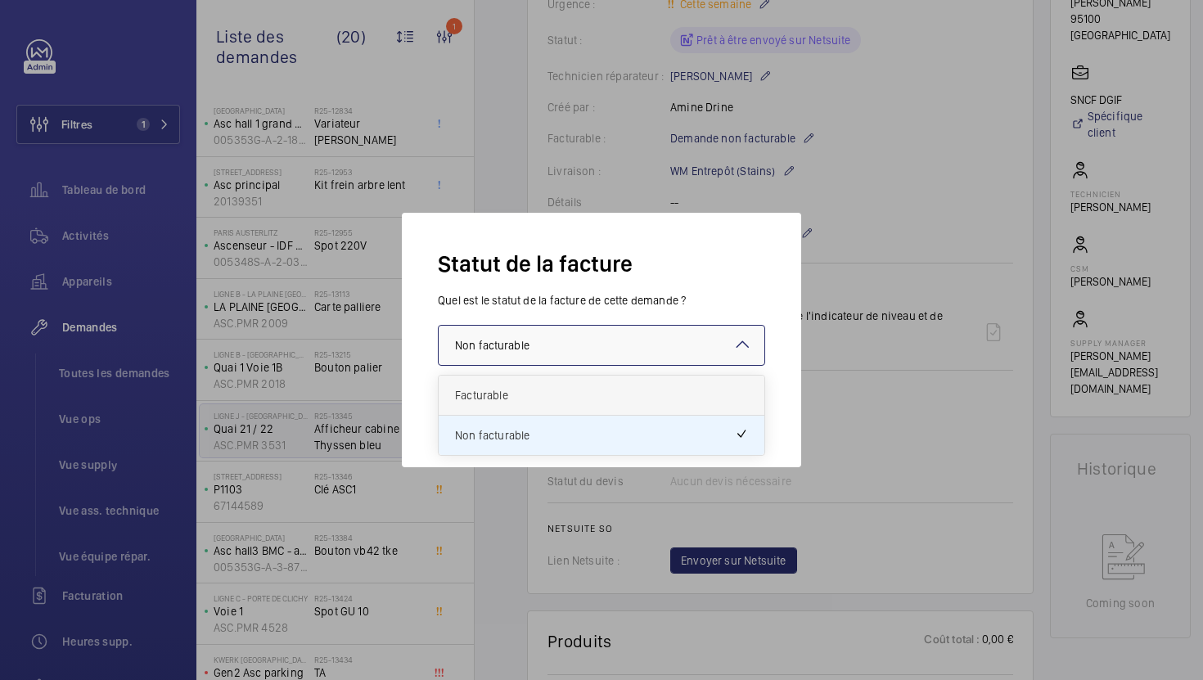
click at [575, 405] on div "Facturable" at bounding box center [602, 396] width 326 height 40
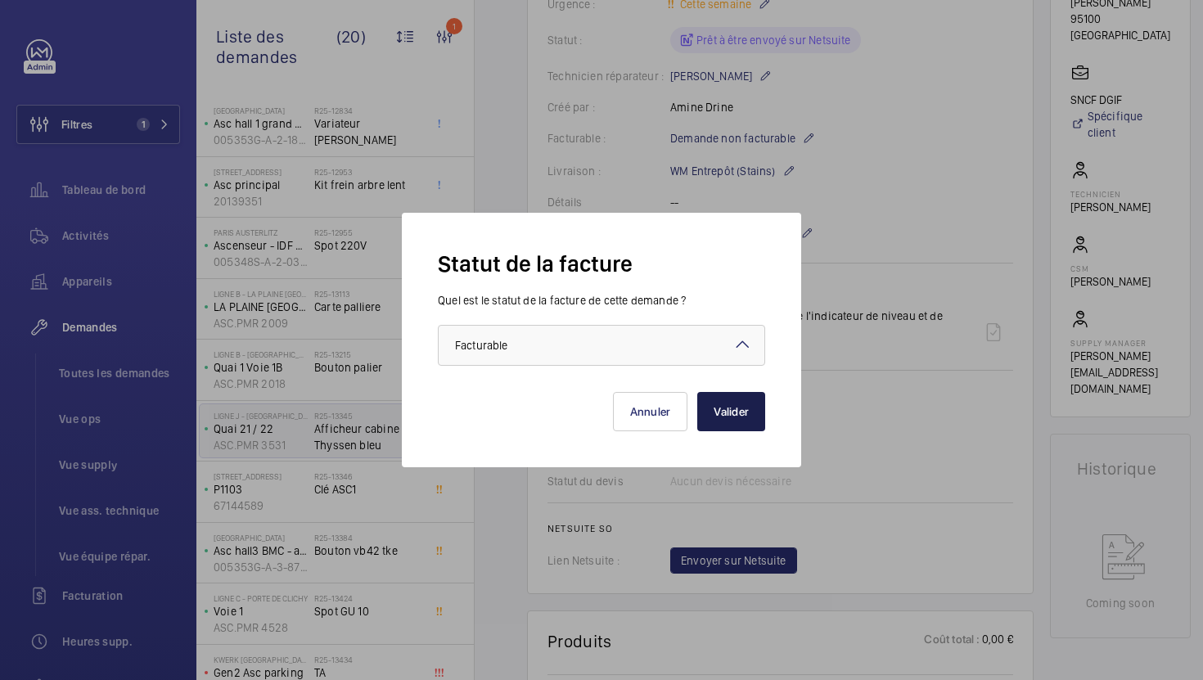
click at [731, 419] on button "Valider" at bounding box center [731, 411] width 68 height 39
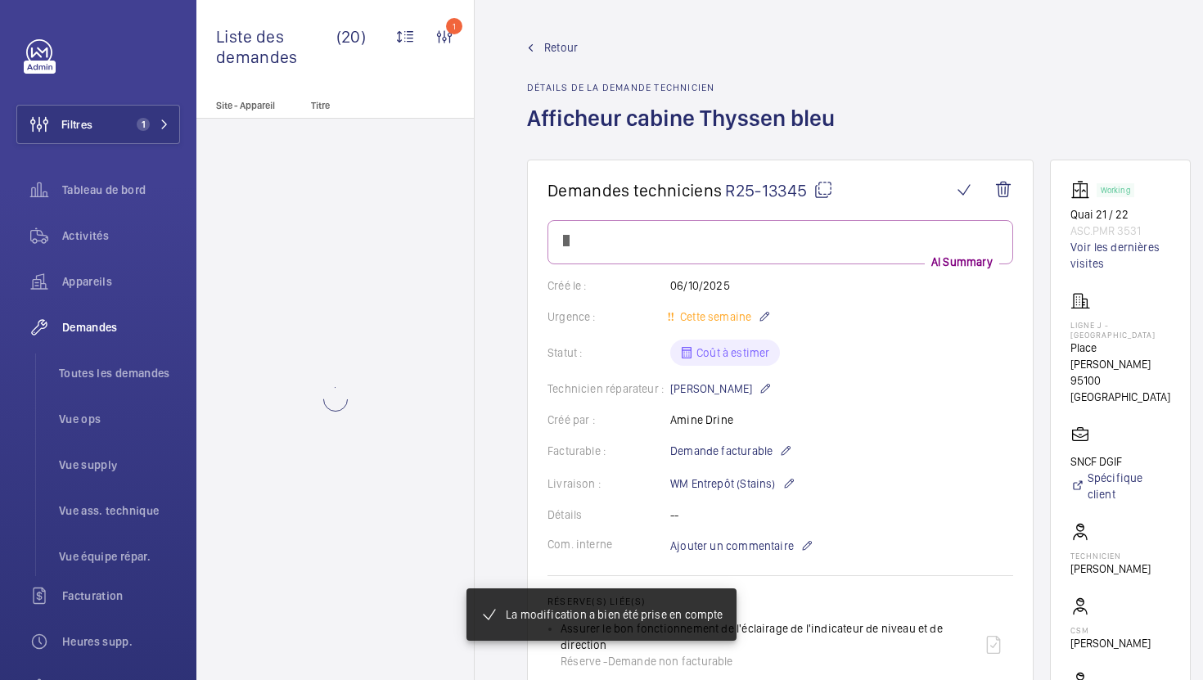
scroll to position [0, 0]
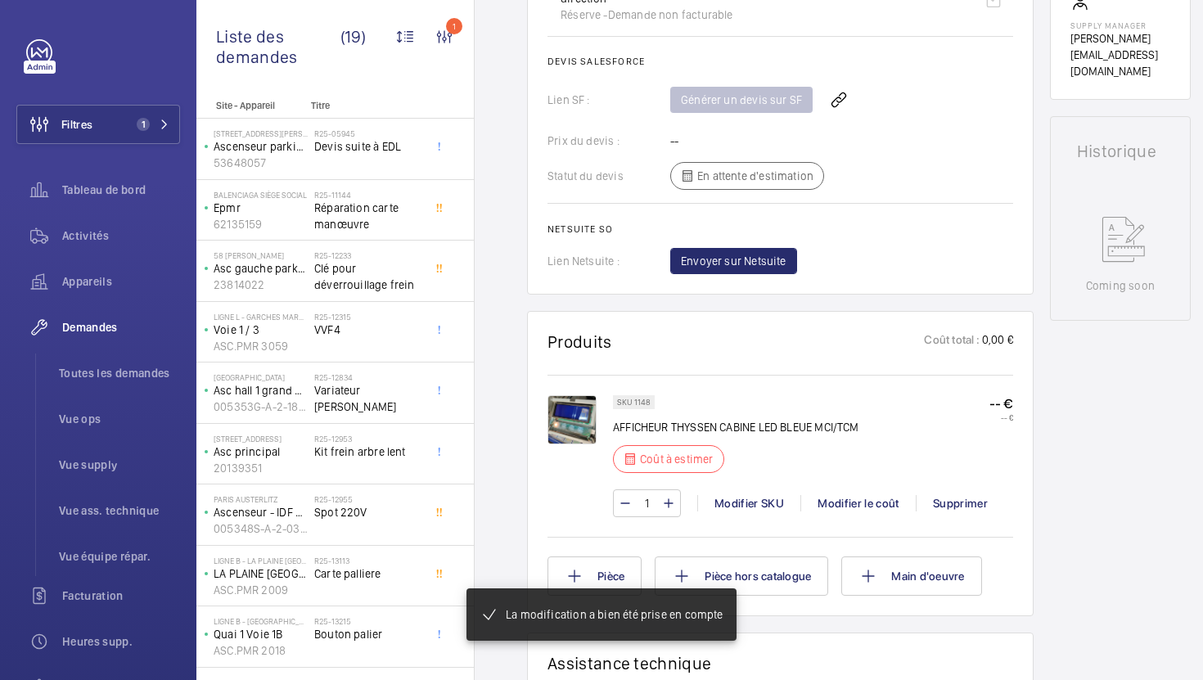
scroll to position [686, 0]
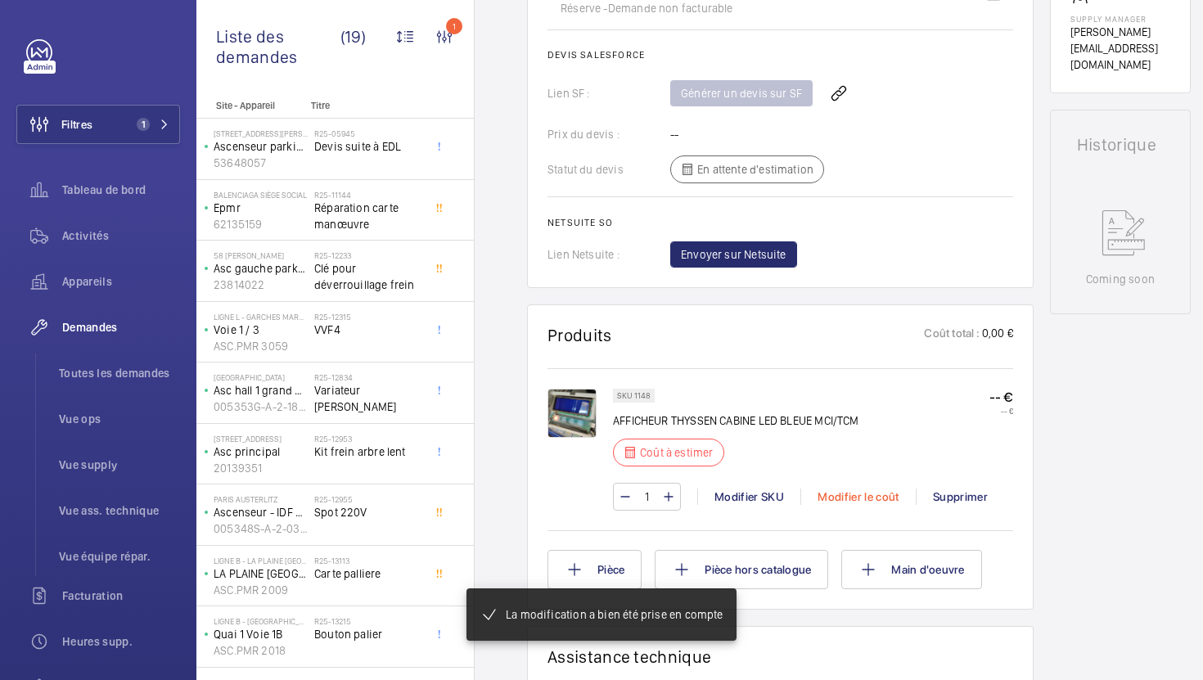
click at [835, 505] on div "Modifier le coût" at bounding box center [858, 497] width 115 height 16
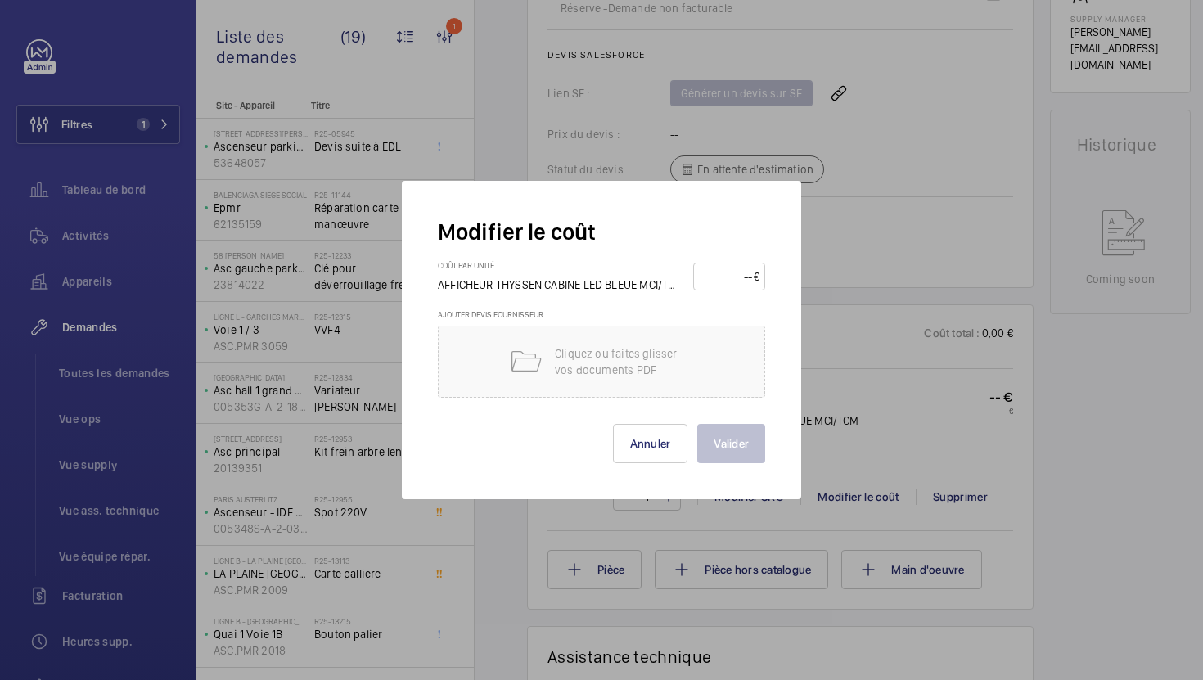
click at [713, 281] on input "number" at bounding box center [726, 277] width 55 height 26
type input "1085"
click at [730, 458] on button "Valider" at bounding box center [731, 443] width 68 height 39
